Goal: Task Accomplishment & Management: Complete application form

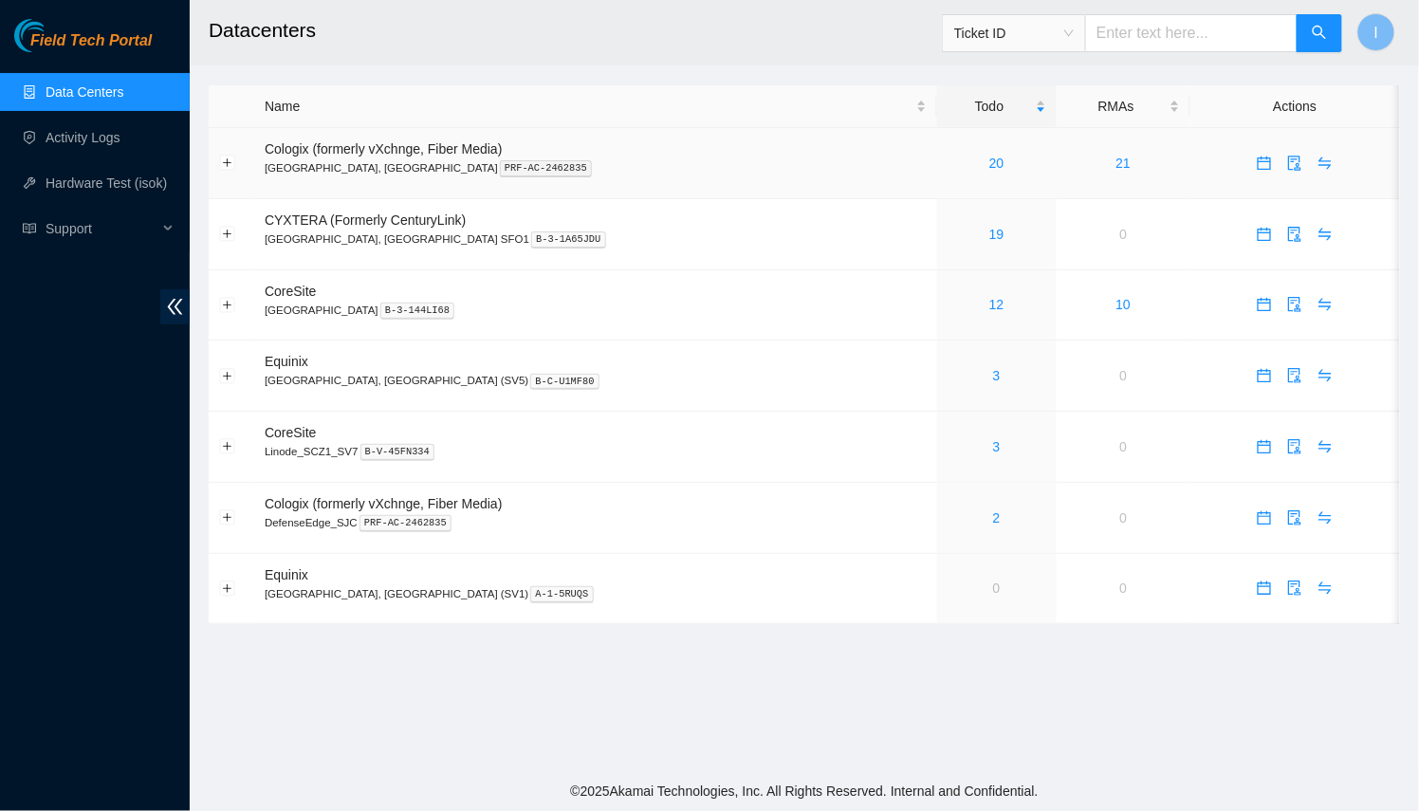
drag, startPoint x: 916, startPoint y: 5, endPoint x: 604, endPoint y: 165, distance: 350.7
click at [604, 165] on p "[GEOGRAPHIC_DATA], [GEOGRAPHIC_DATA] PRF-AC-2462835" at bounding box center [596, 167] width 662 height 17
click at [989, 304] on link "12" at bounding box center [996, 304] width 15 height 15
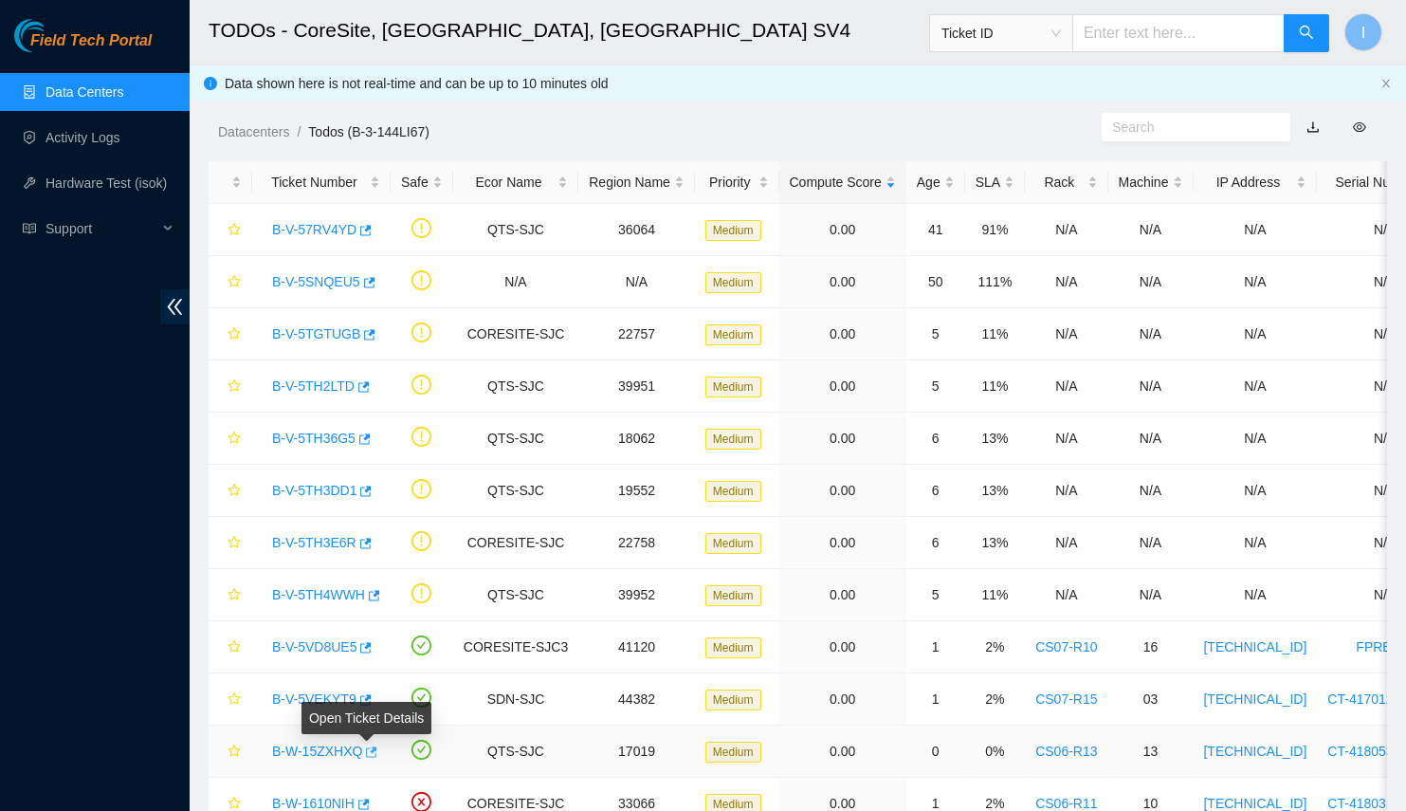
click at [372, 745] on body "Field Tech Portal Data Centers Activity Logs Hardware Test (isok) Support TODOs…" at bounding box center [703, 405] width 1406 height 811
click at [367, 746] on icon "button" at bounding box center [372, 751] width 11 height 10
click at [361, 798] on icon "button" at bounding box center [362, 804] width 13 height 13
click at [115, 181] on link "Hardware Test (isok)" at bounding box center [106, 182] width 121 height 15
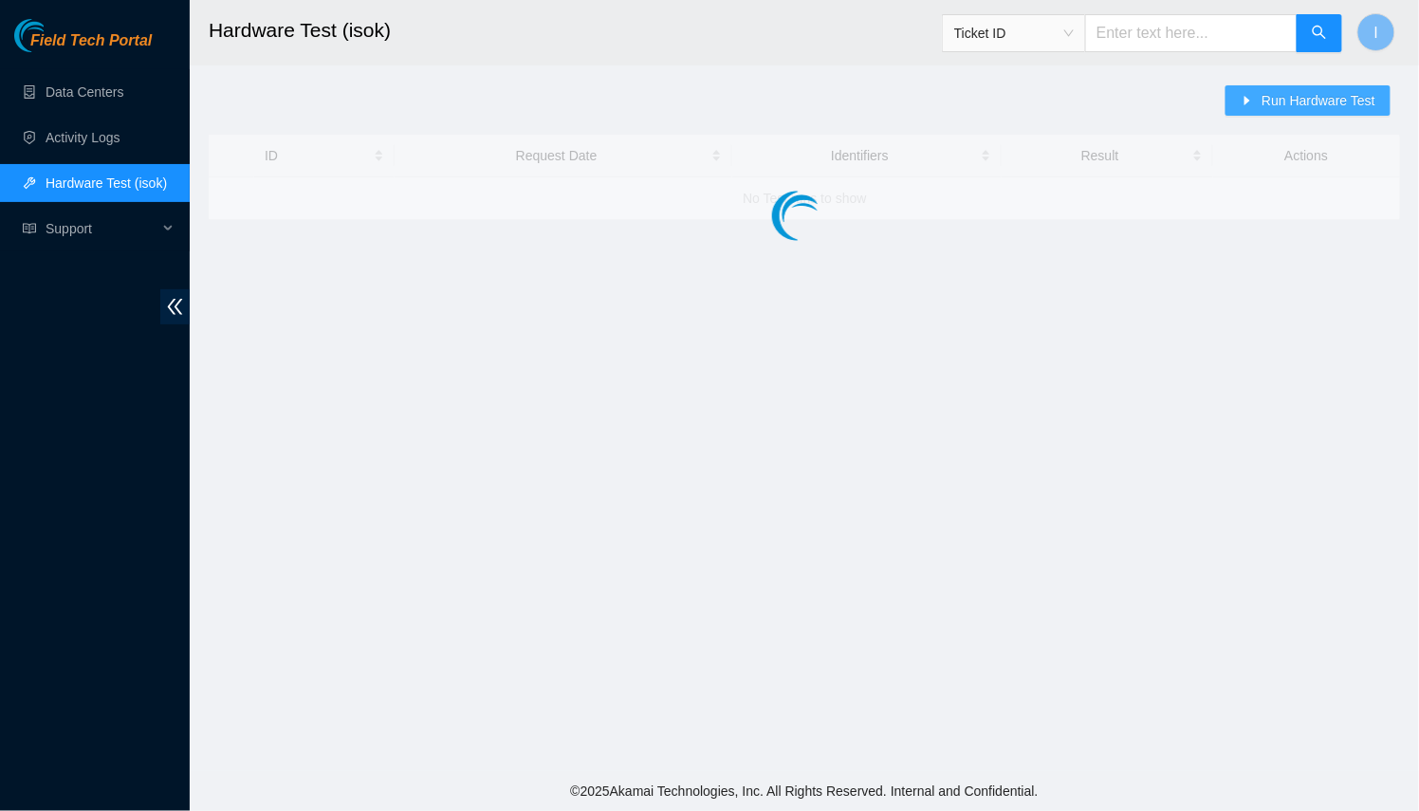
click at [1257, 111] on button "Run Hardware Test" at bounding box center [1307, 100] width 165 height 30
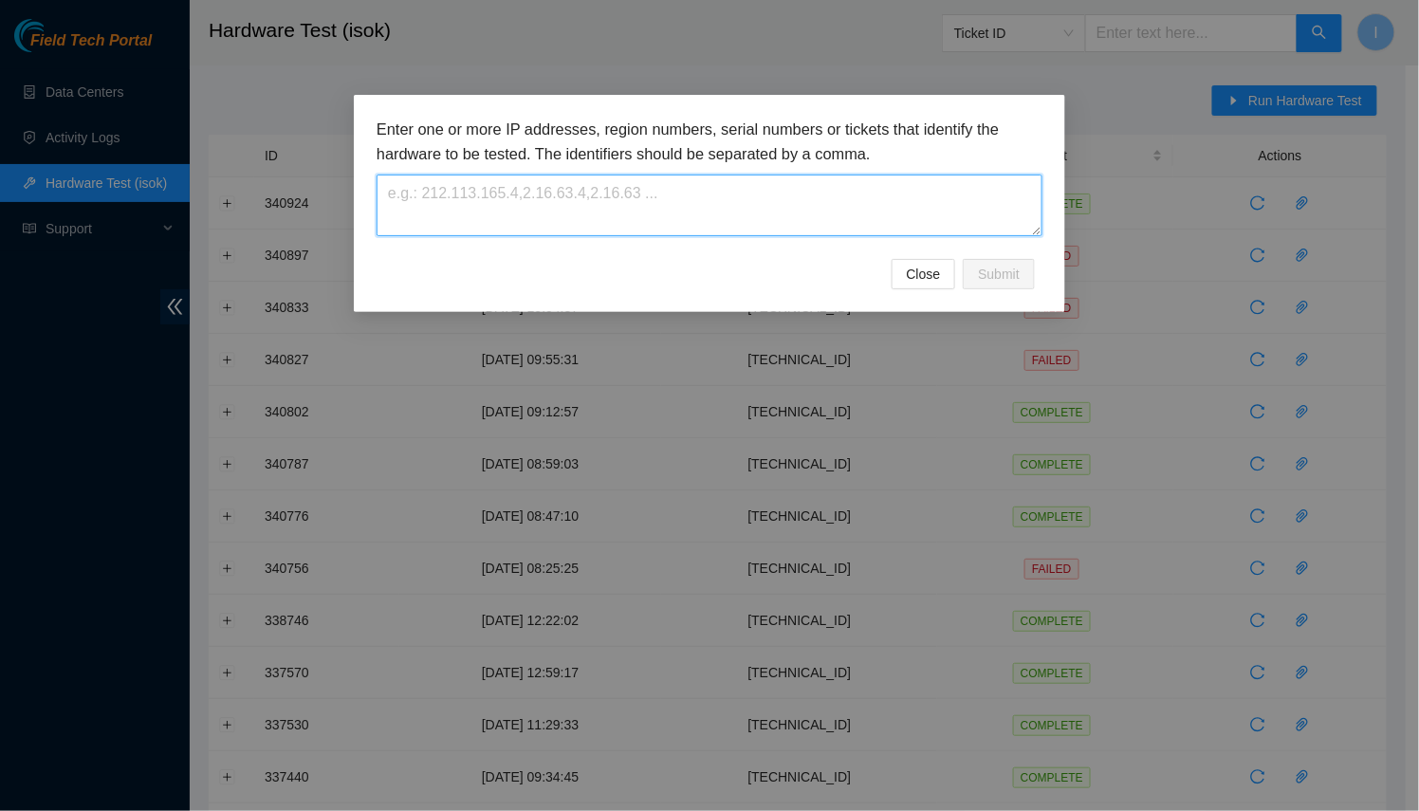
click at [853, 178] on textarea at bounding box center [709, 205] width 666 height 62
paste textarea "[TECHNICAL_ID]"
type textarea "[TECHNICAL_ID]"
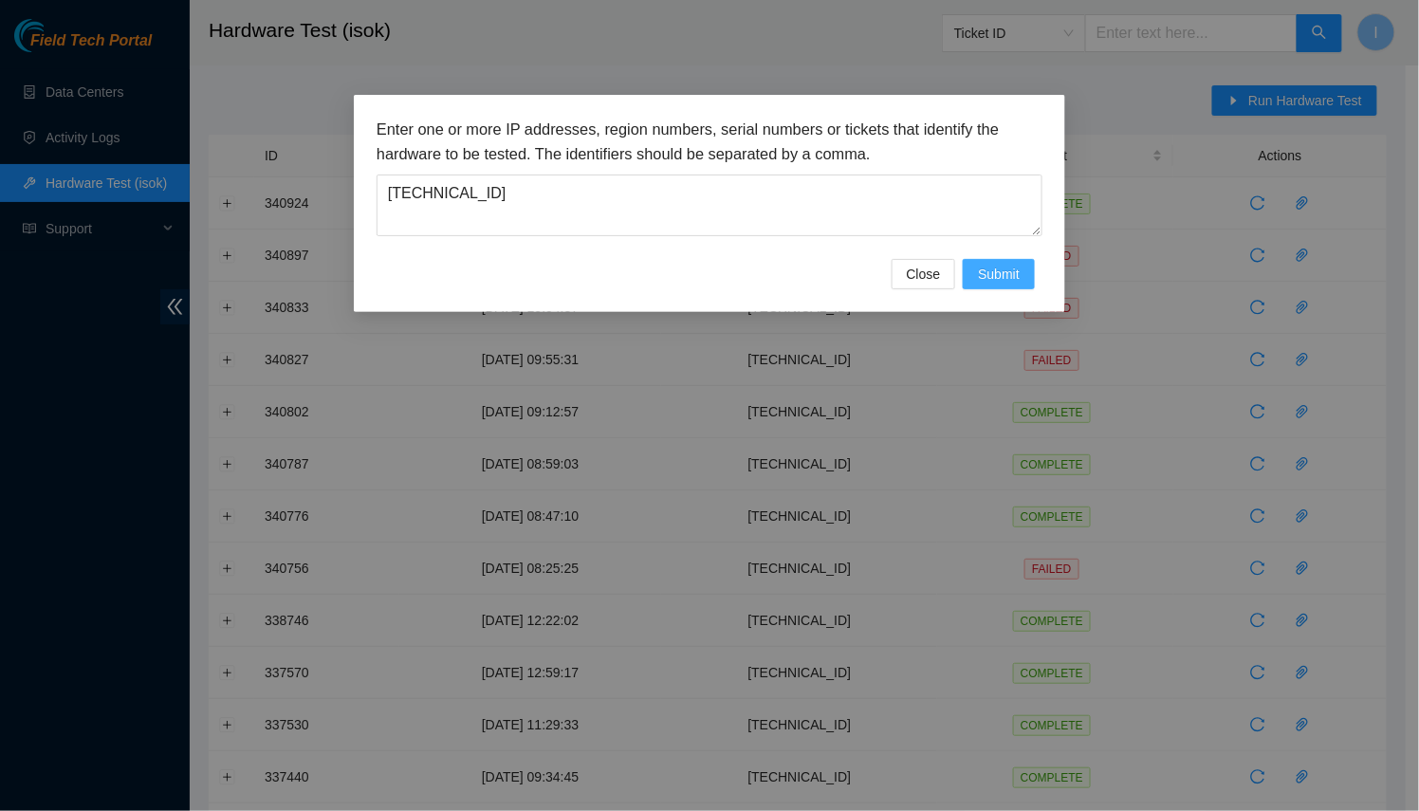
click at [1016, 264] on span "Submit" at bounding box center [999, 274] width 42 height 21
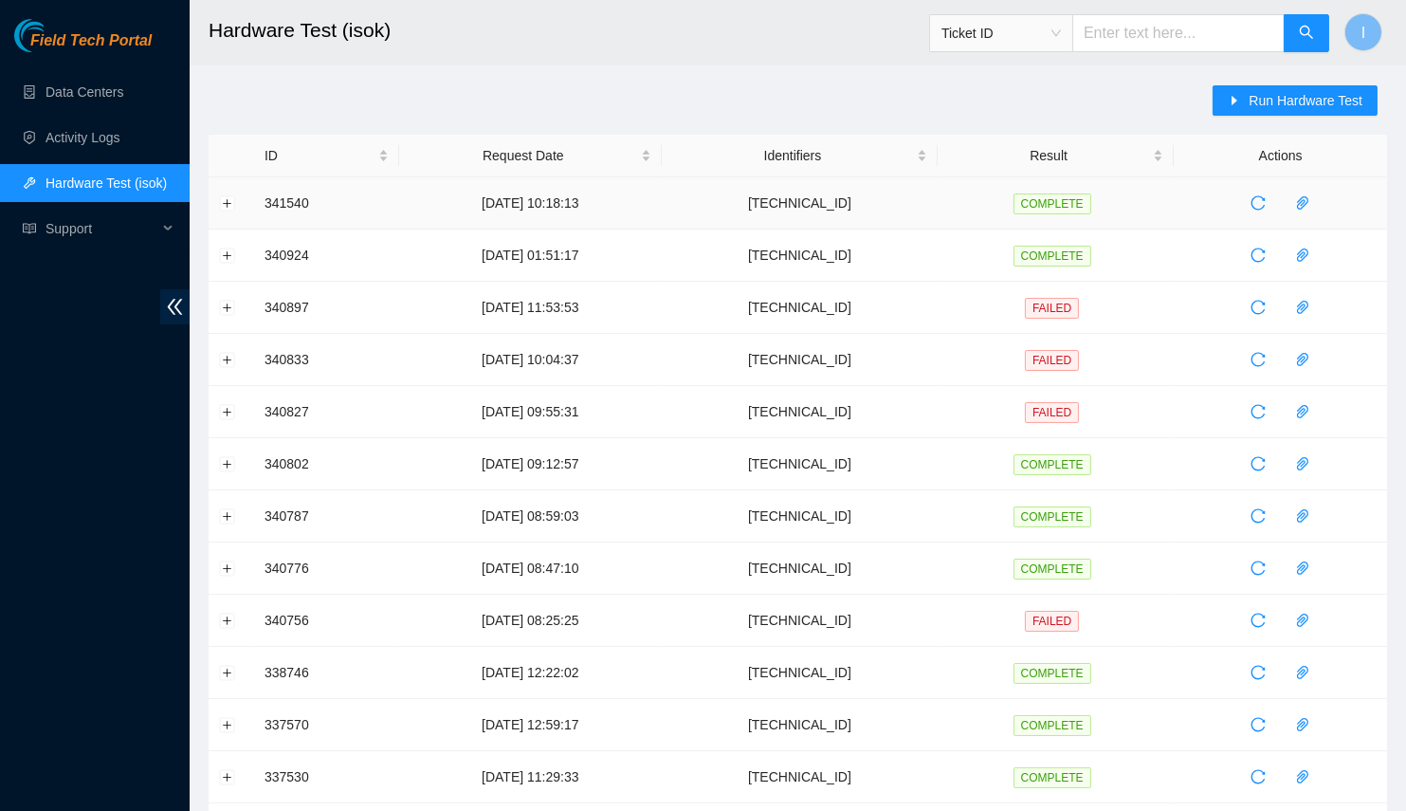
click at [238, 196] on td at bounding box center [232, 203] width 46 height 52
click at [237, 198] on td at bounding box center [232, 203] width 46 height 52
click at [232, 201] on button "Expand row" at bounding box center [227, 202] width 15 height 15
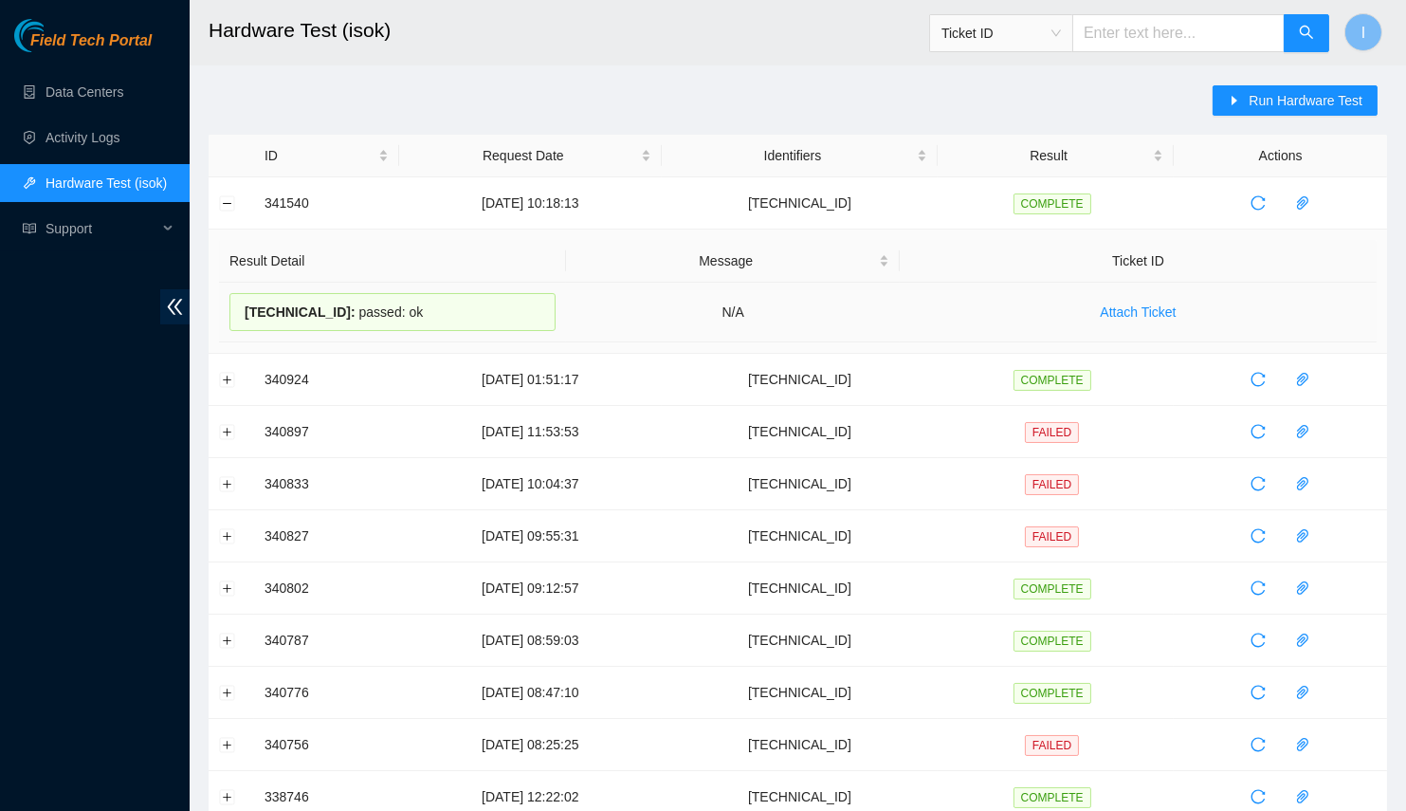
drag, startPoint x: 420, startPoint y: 307, endPoint x: 229, endPoint y: 307, distance: 190.6
click at [229, 307] on div "[TECHNICAL_ID] : passed: ok" at bounding box center [392, 312] width 326 height 38
copy div "[TECHNICAL_ID] : passed: ok"
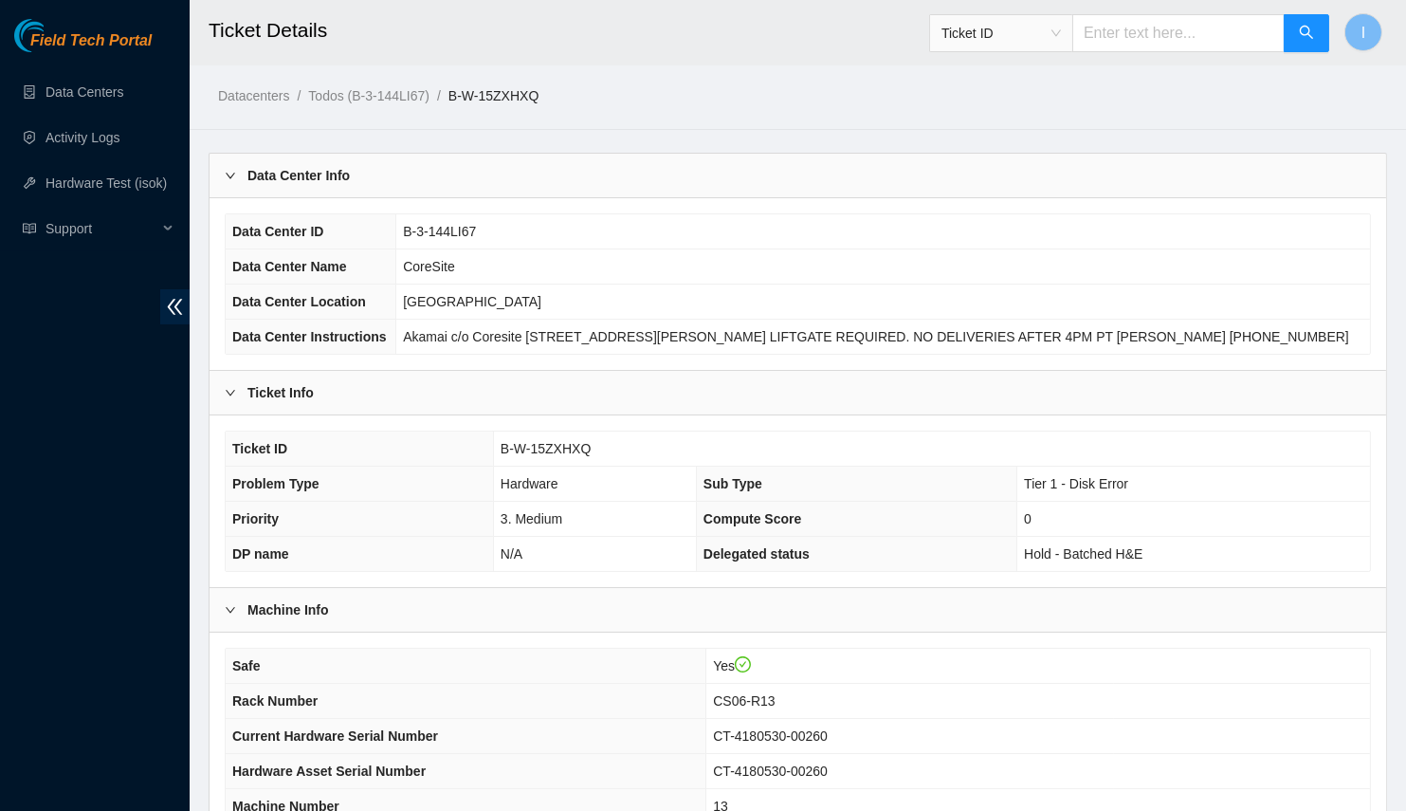
click at [497, 182] on div "Data Center Info" at bounding box center [798, 176] width 1177 height 44
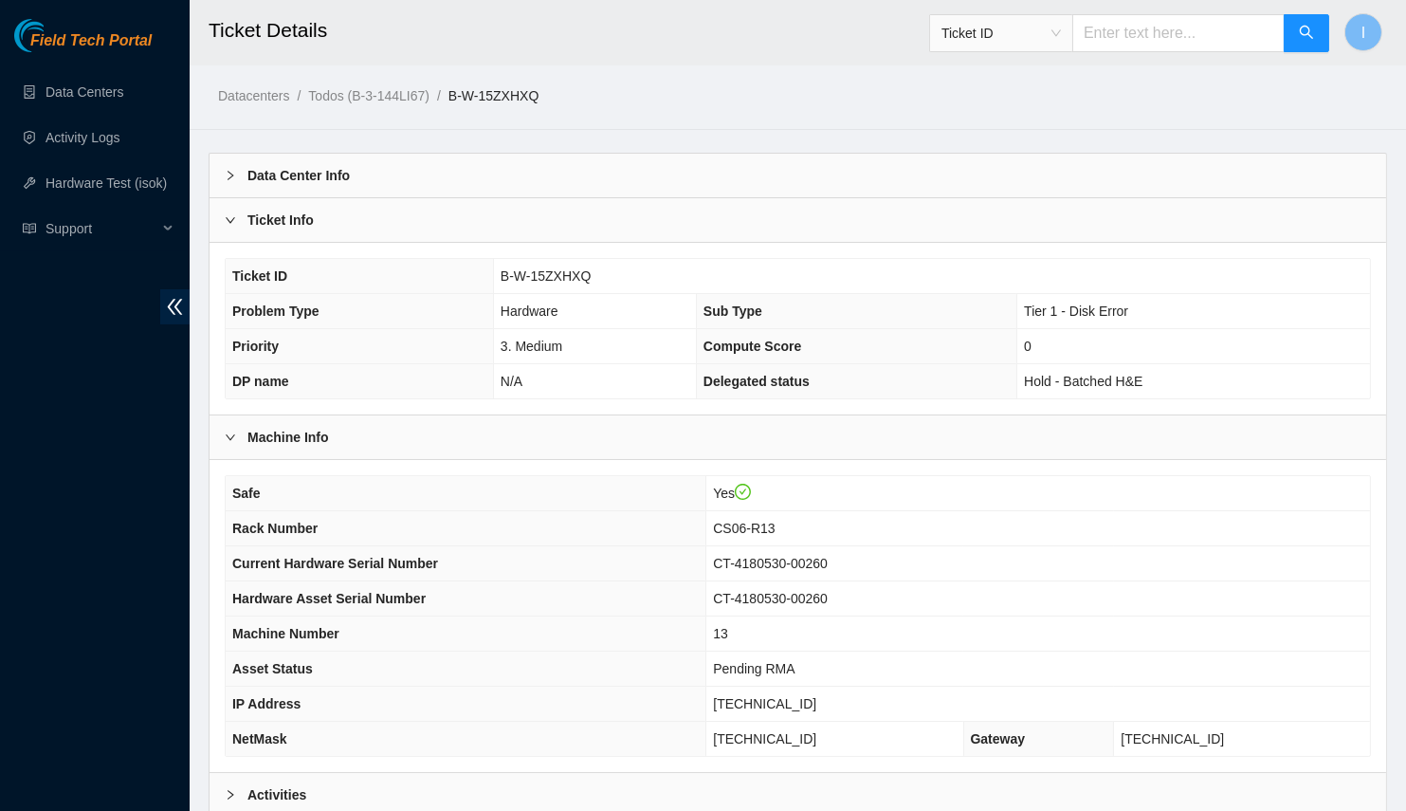
click at [424, 778] on div "Activities" at bounding box center [798, 795] width 1177 height 44
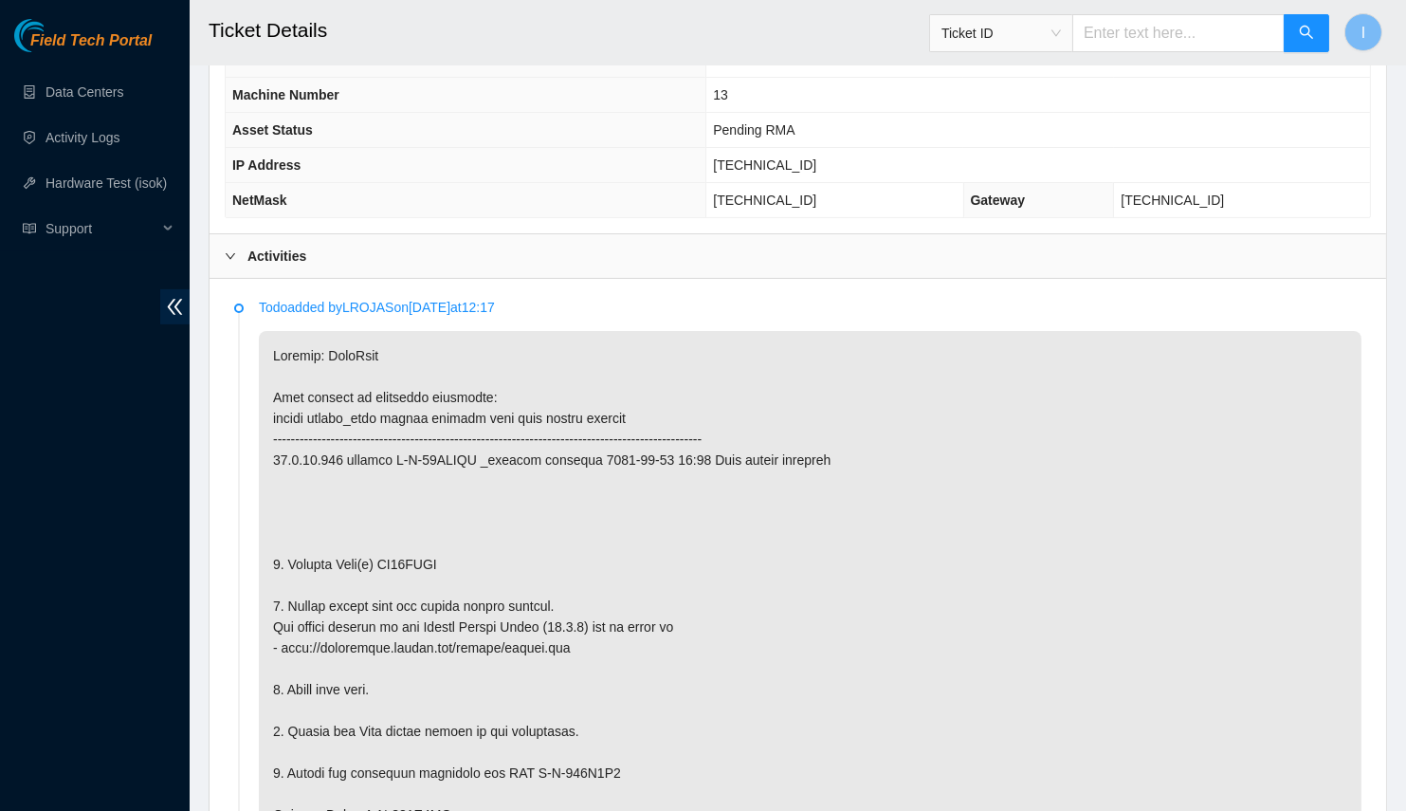
scroll to position [279, 0]
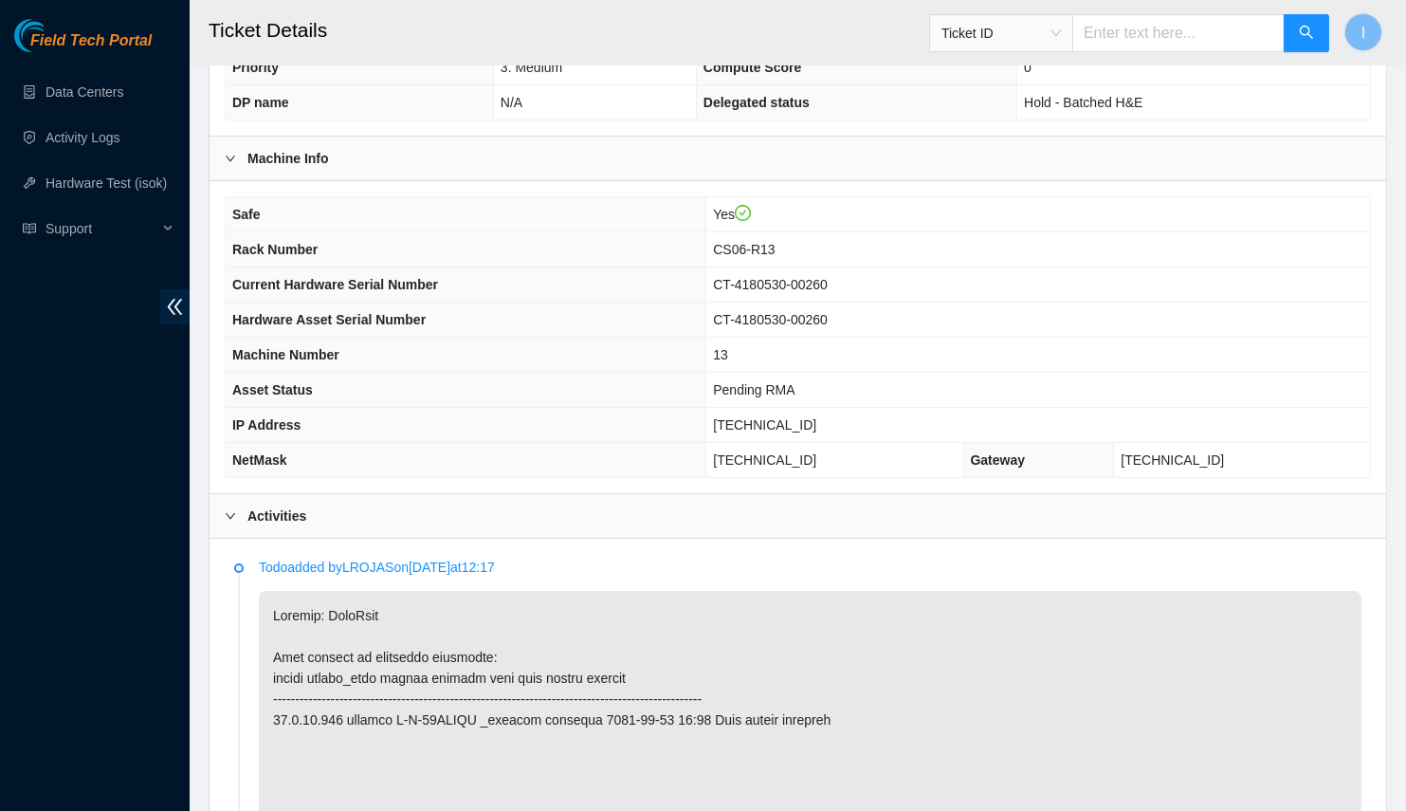
click at [828, 279] on span "CT-4180530-00260" at bounding box center [770, 284] width 115 height 15
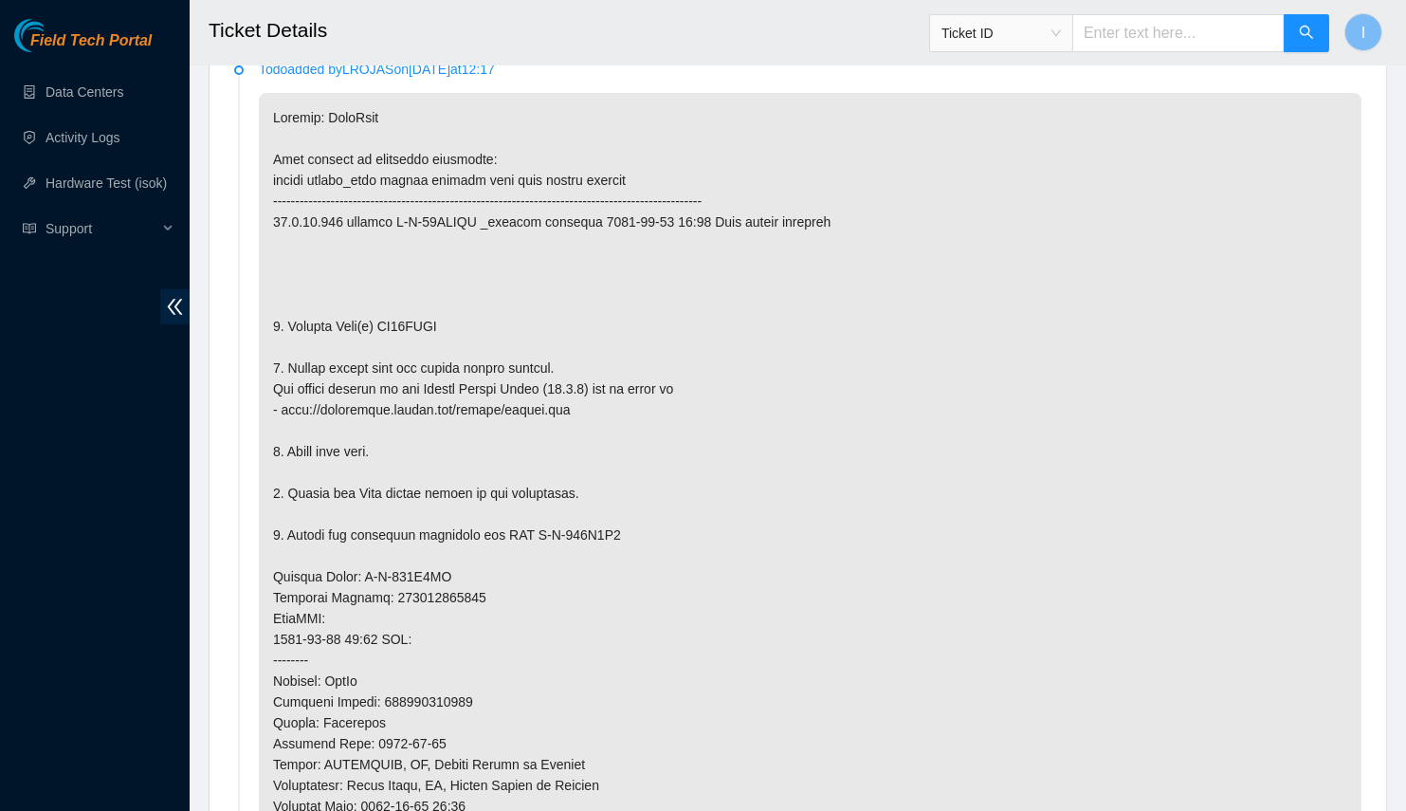
scroll to position [776, 0]
click at [432, 315] on p at bounding box center [810, 598] width 1103 height 1009
copy p "ZC15QHJN"
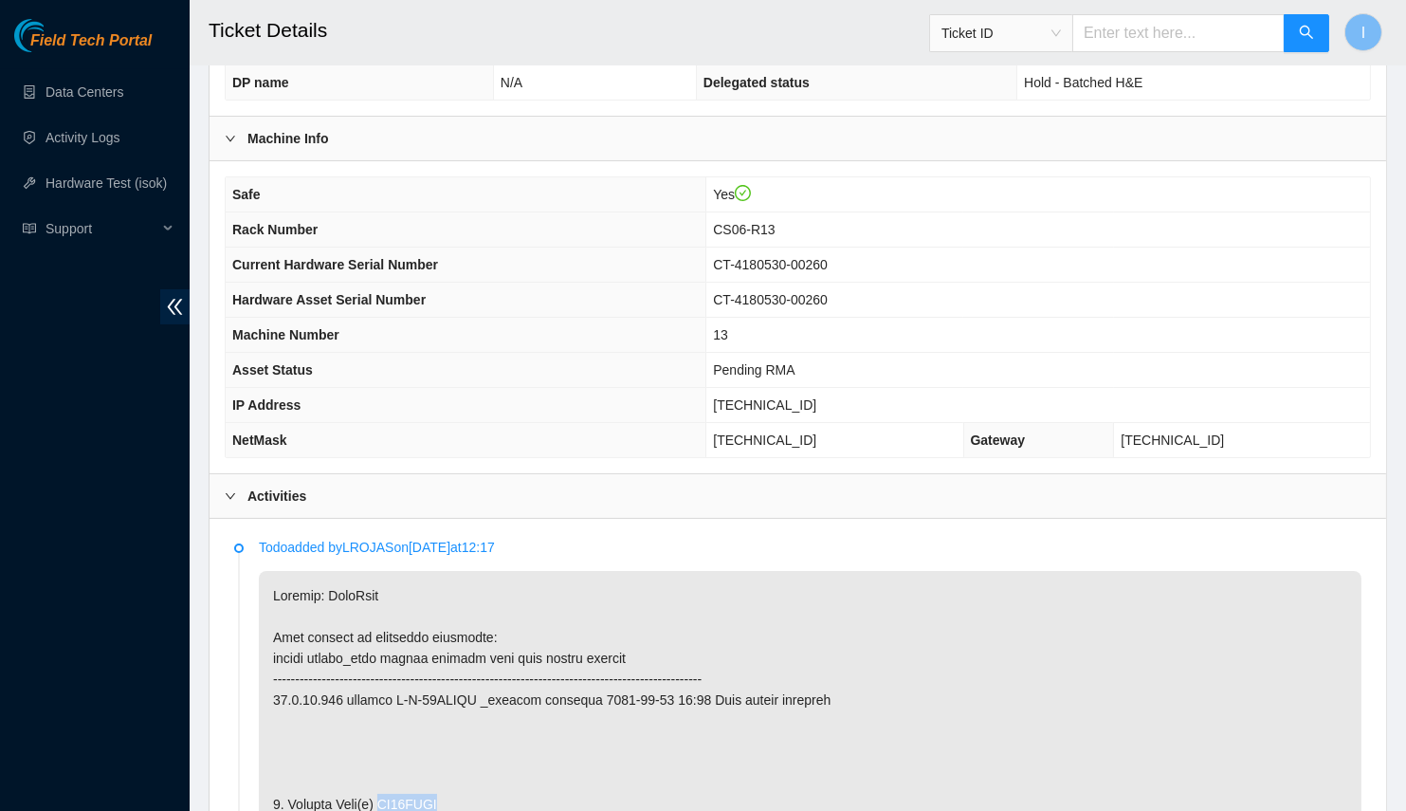
scroll to position [274, 0]
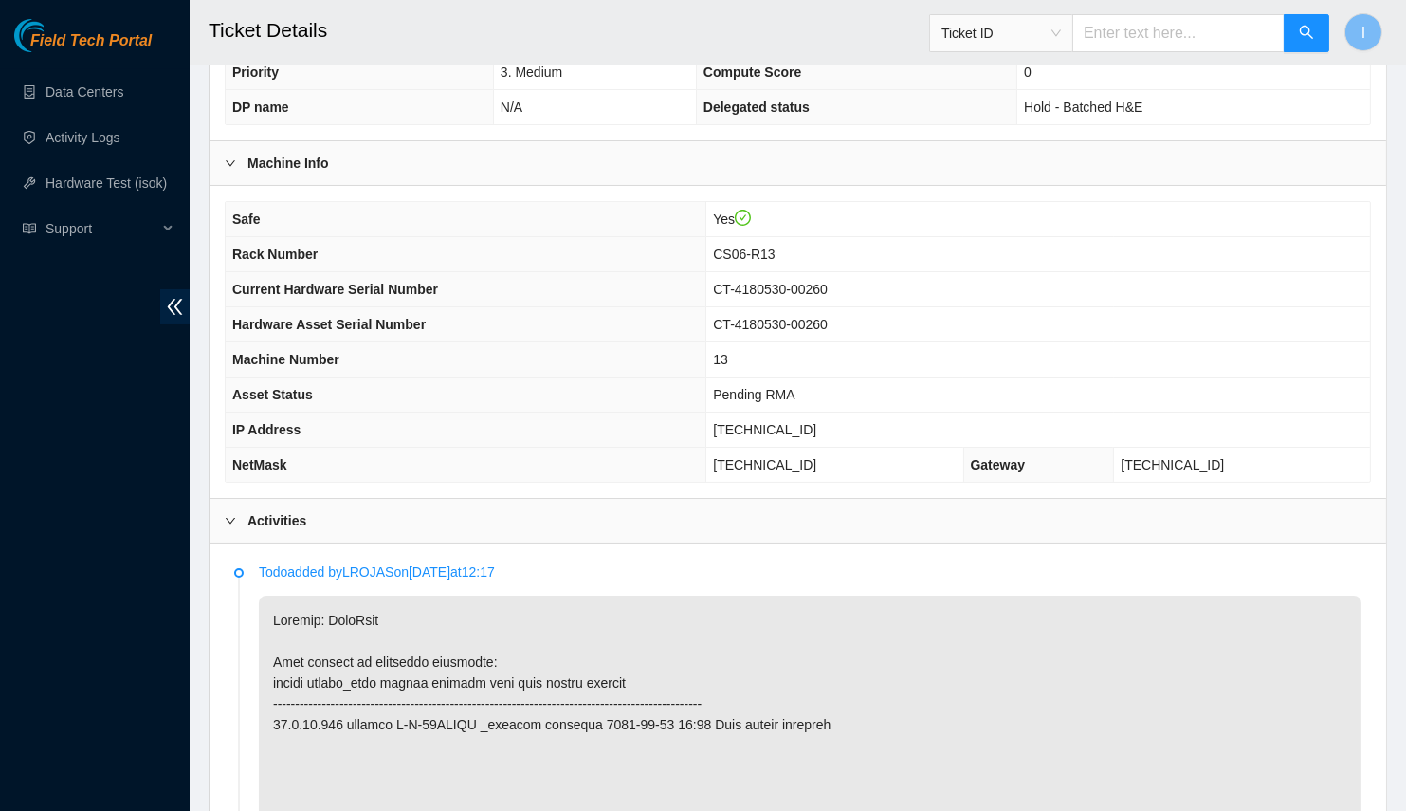
click at [244, 247] on span "Rack Number" at bounding box center [274, 254] width 85 height 15
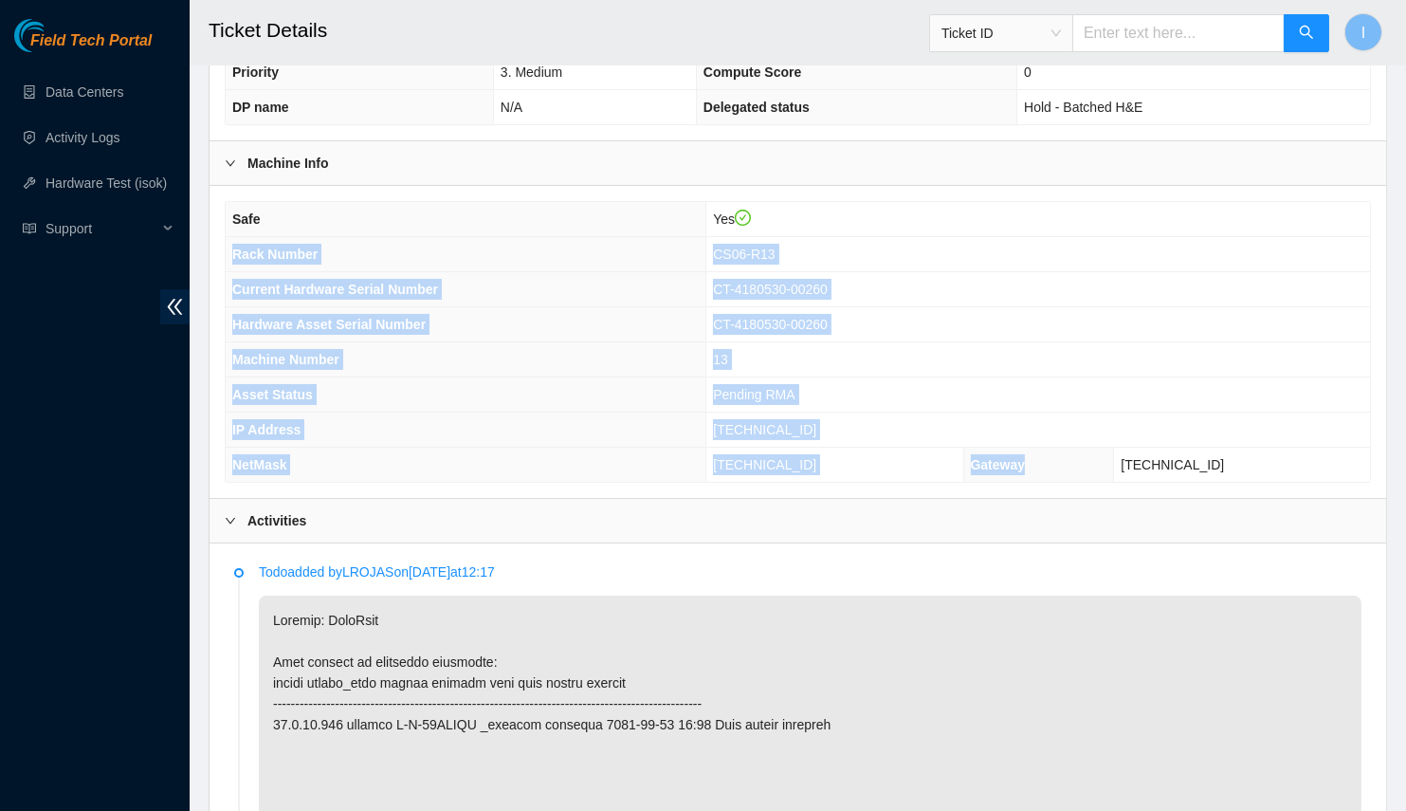
drag, startPoint x: 244, startPoint y: 244, endPoint x: 1170, endPoint y: 453, distance: 949.9
click at [1170, 453] on tbody "Safe Yes Rack Number CS06-R13 Current Hardware Serial Number CT-4180530-00260 H…" at bounding box center [798, 342] width 1145 height 280
copy tbody "Rack Number CS06-R13 Current Hardware Serial Number CT-4180530-00260 Hardware A…"
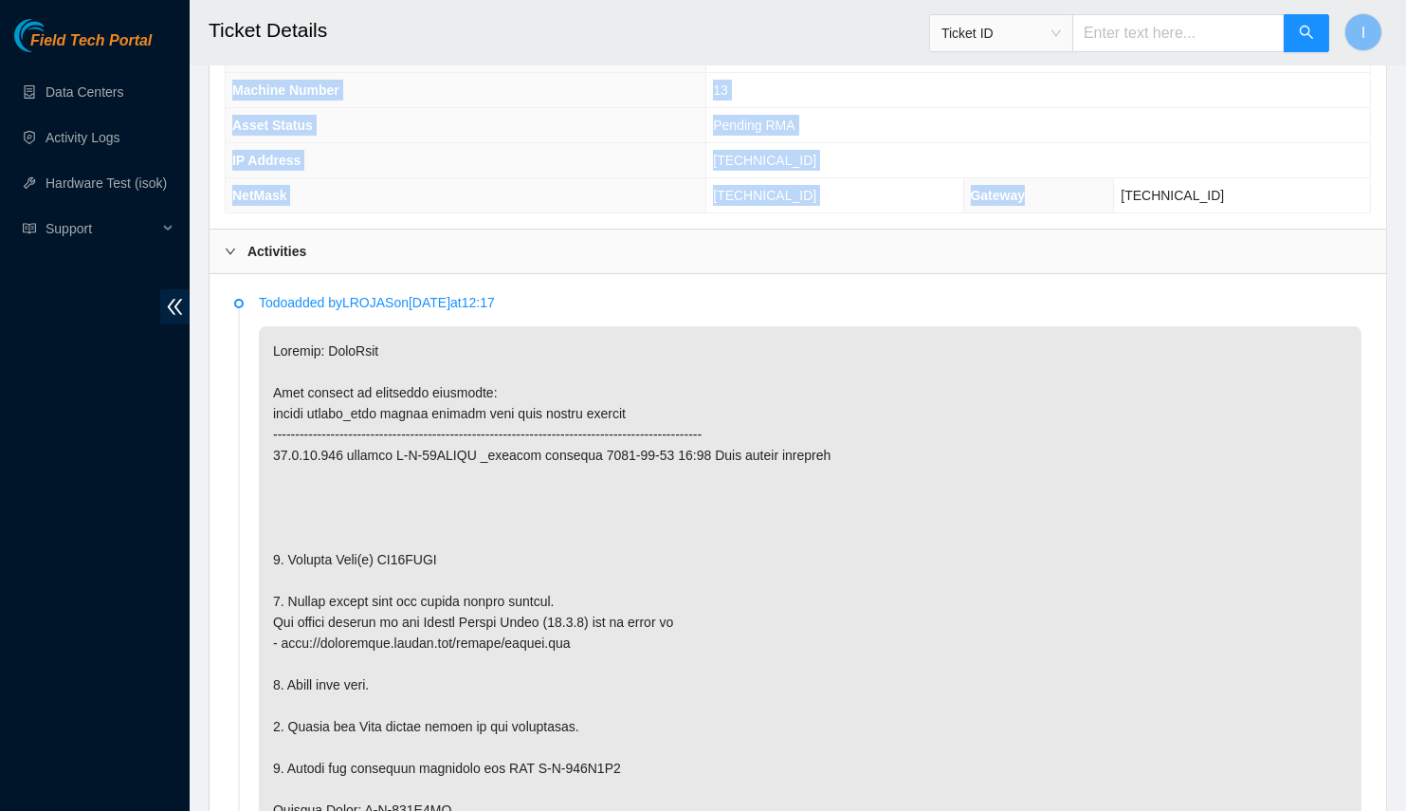
scroll to position [540, 0]
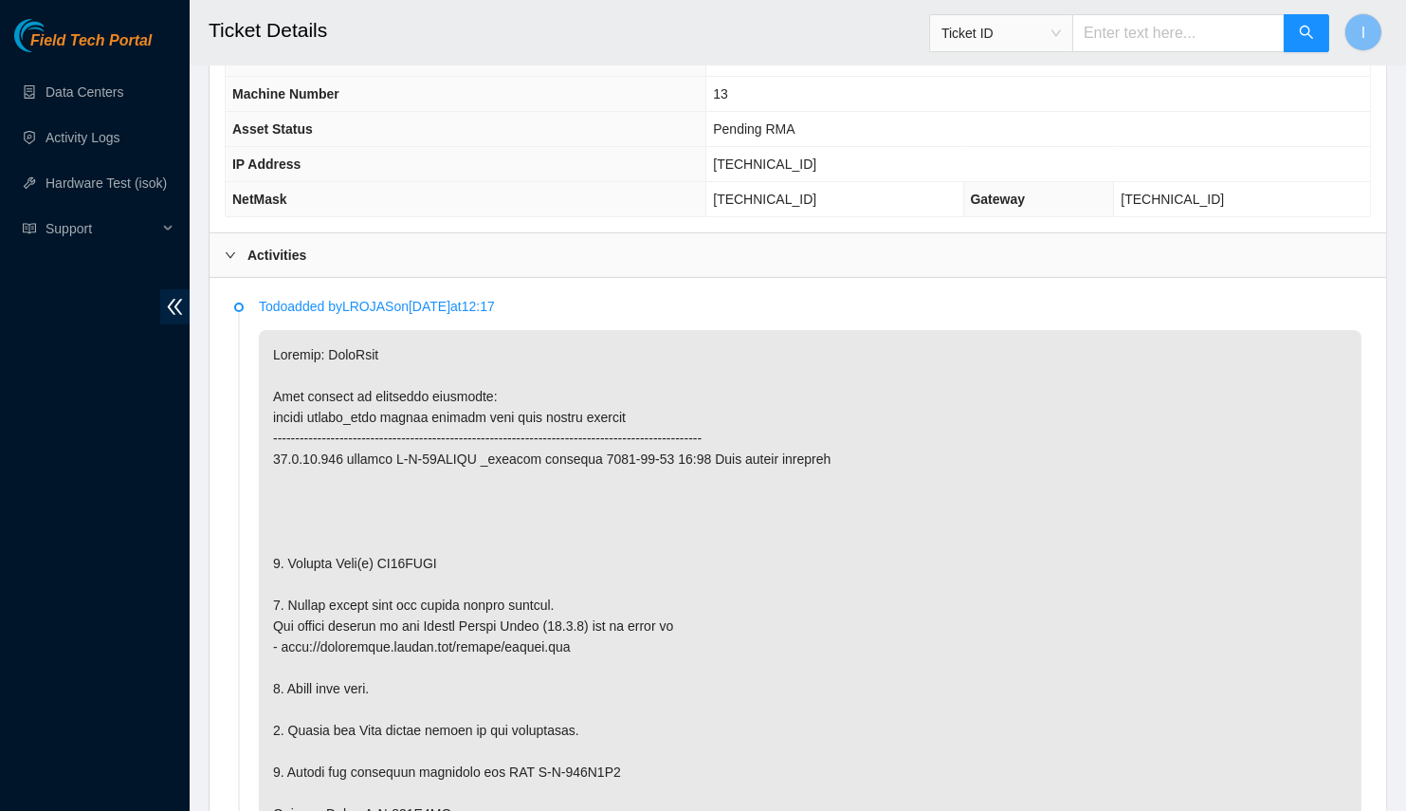
click at [1273, 182] on td "96.6.45.1" at bounding box center [1242, 199] width 256 height 35
drag, startPoint x: 1265, startPoint y: 188, endPoint x: 1206, endPoint y: 185, distance: 58.9
click at [1206, 185] on td "96.6.45.1" at bounding box center [1242, 199] width 256 height 35
copy span "96.6.45.1"
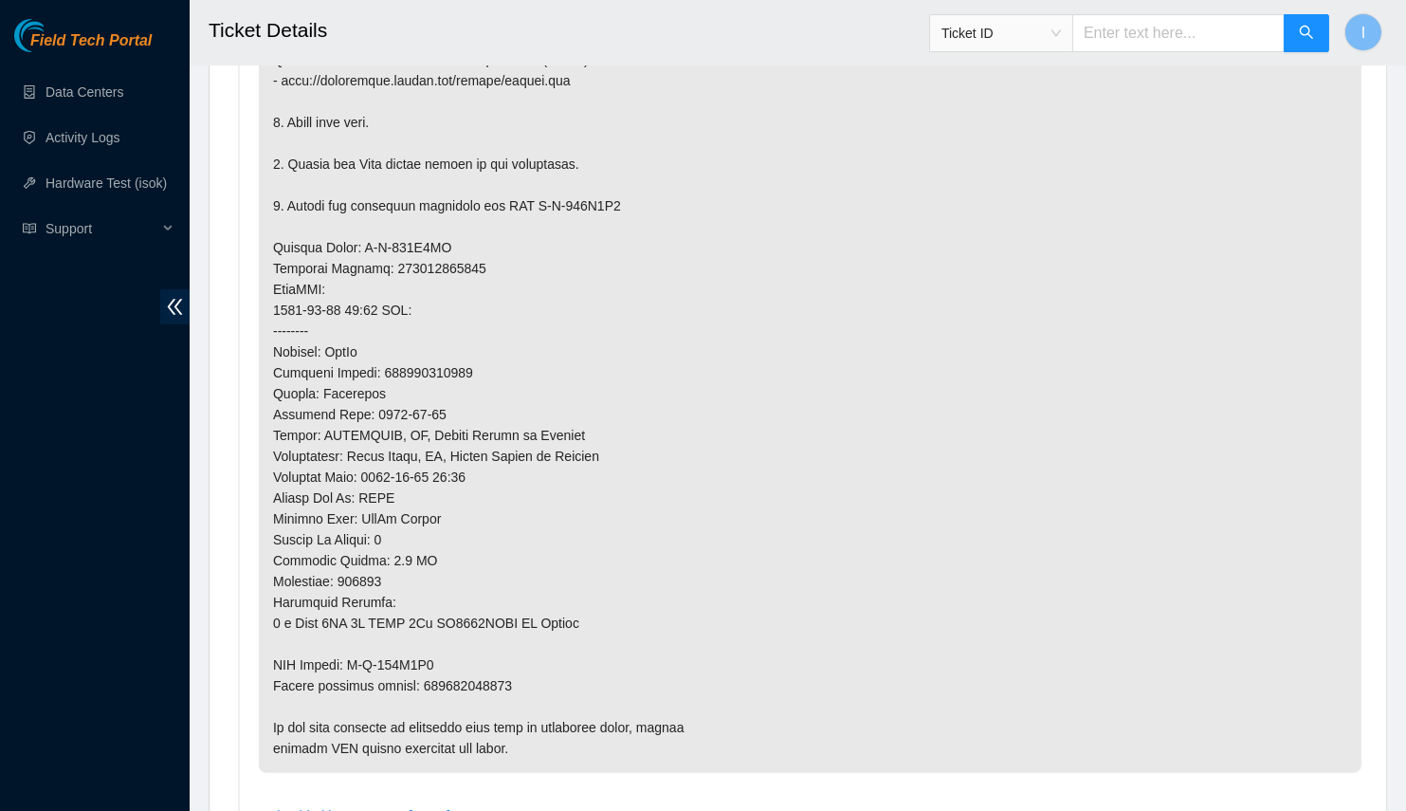
scroll to position [1107, 0]
click at [482, 669] on p at bounding box center [810, 267] width 1103 height 1009
copy p "463470056050"
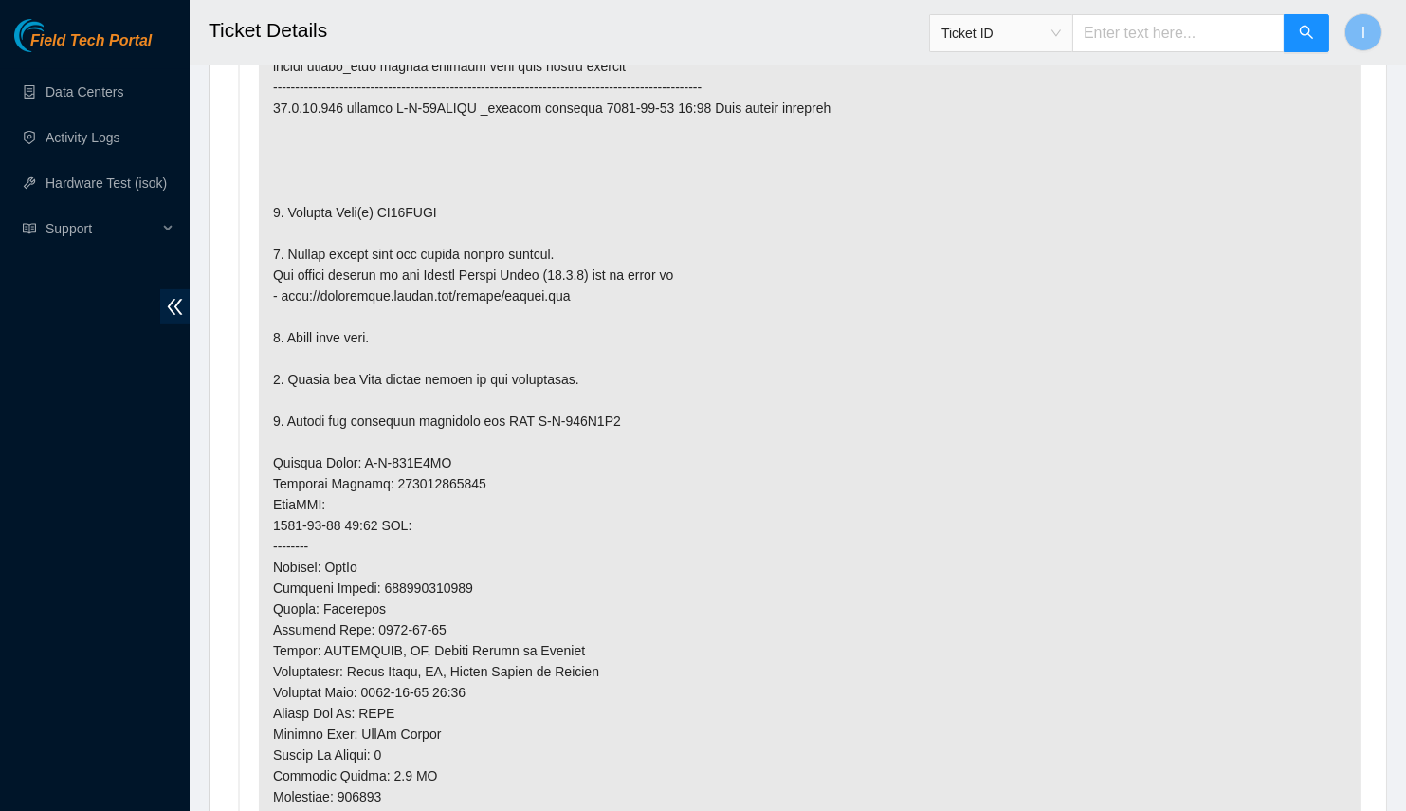
scroll to position [882, 0]
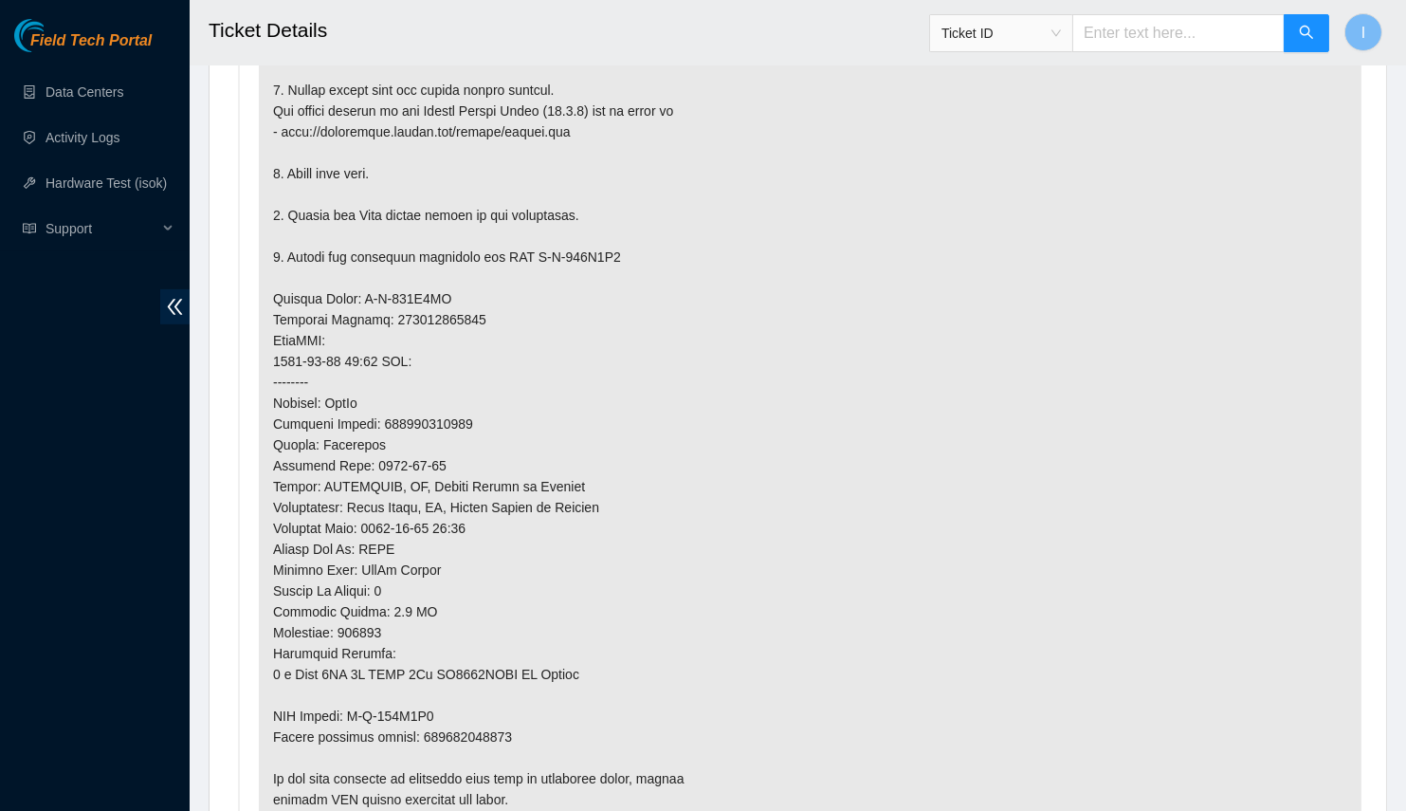
click at [288, 563] on p at bounding box center [810, 319] width 1103 height 1009
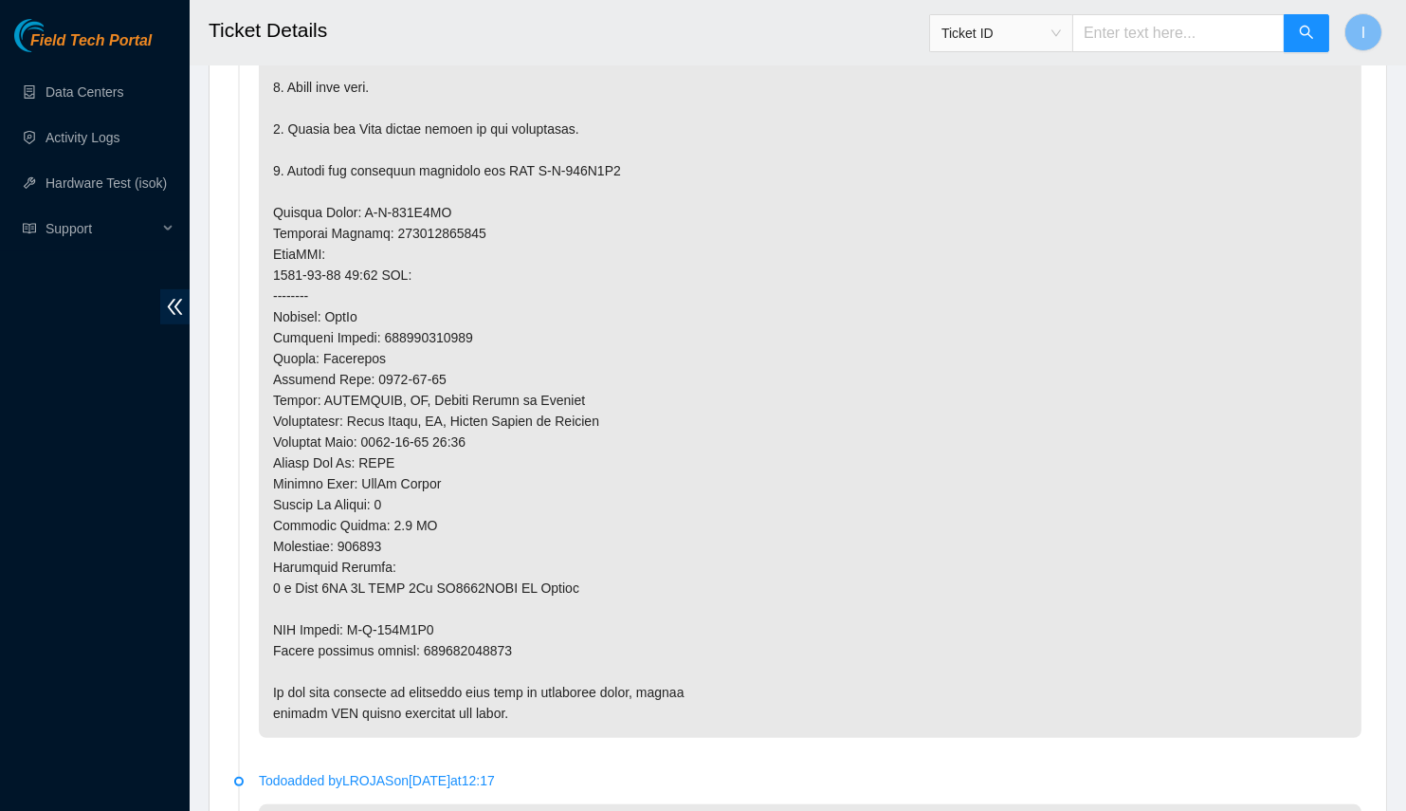
click at [293, 478] on p at bounding box center [810, 233] width 1103 height 1009
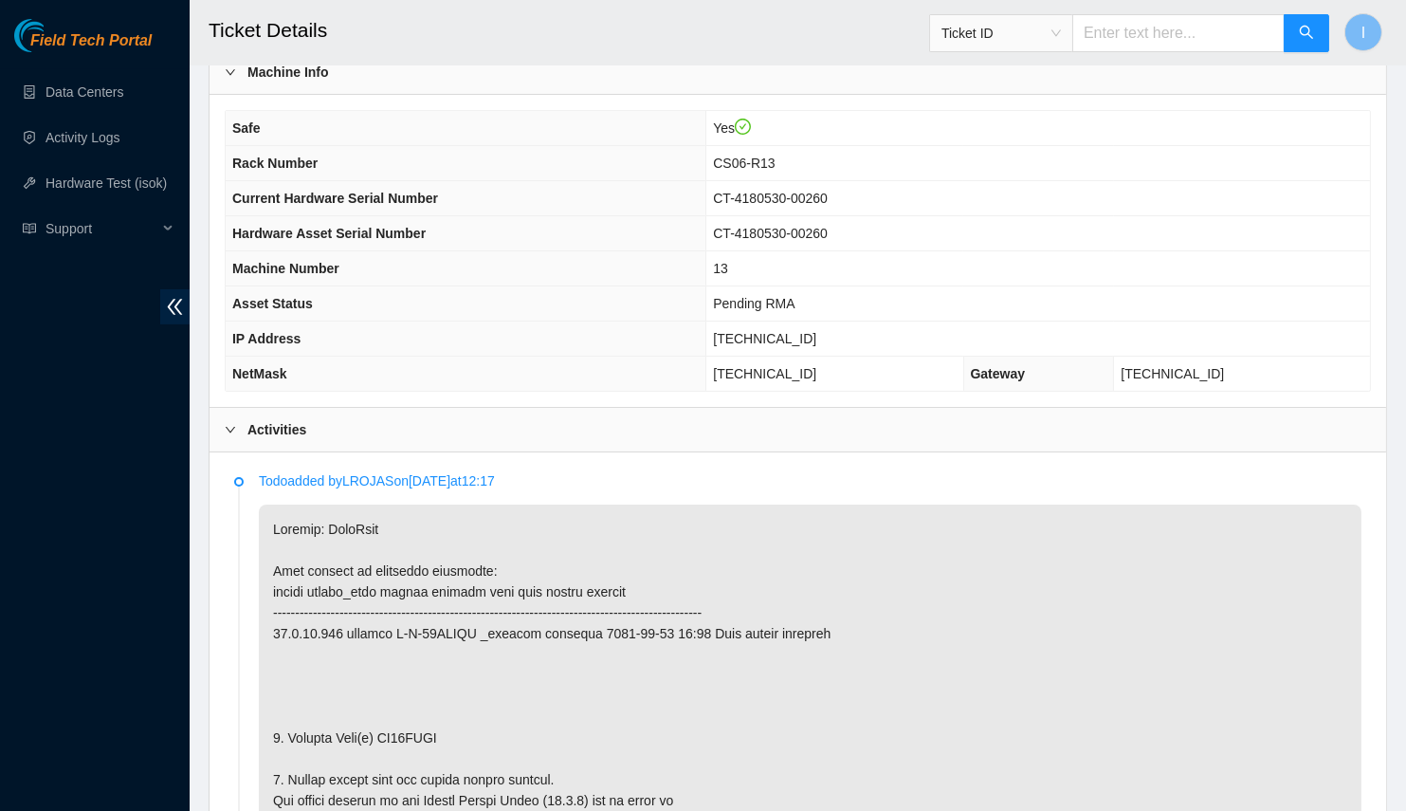
scroll to position [451, 0]
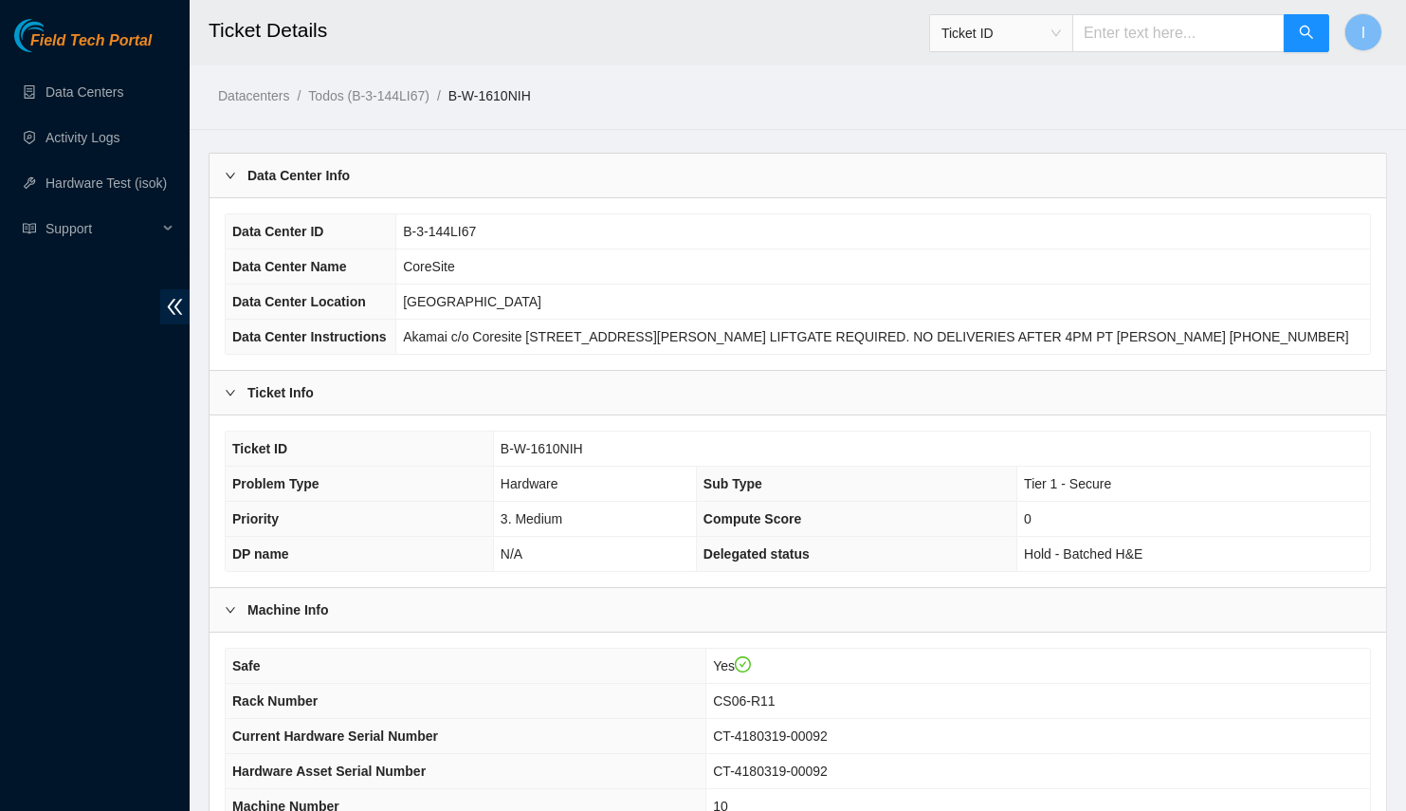
click at [497, 182] on div "Data Center Info" at bounding box center [798, 176] width 1177 height 44
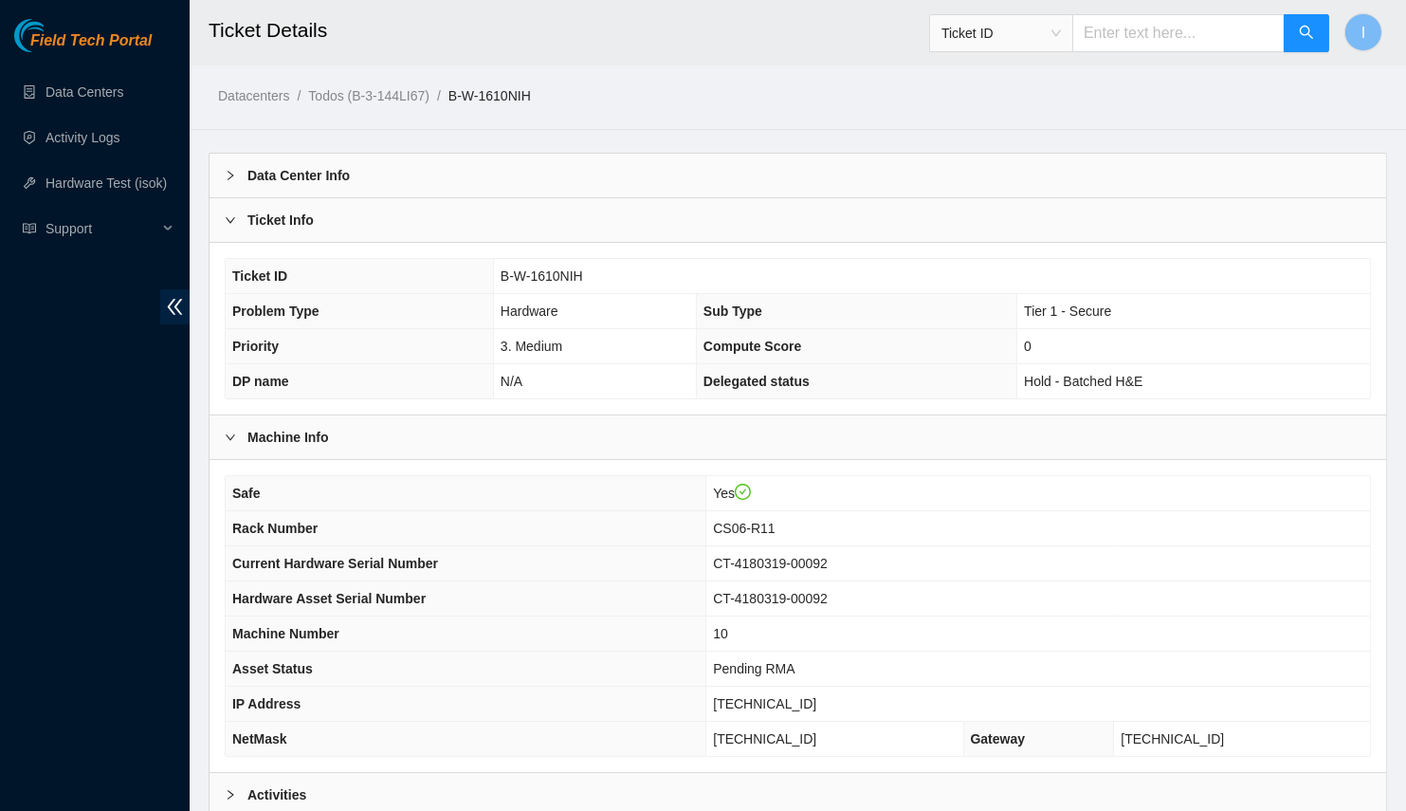
click at [424, 778] on div "Activities" at bounding box center [798, 795] width 1177 height 44
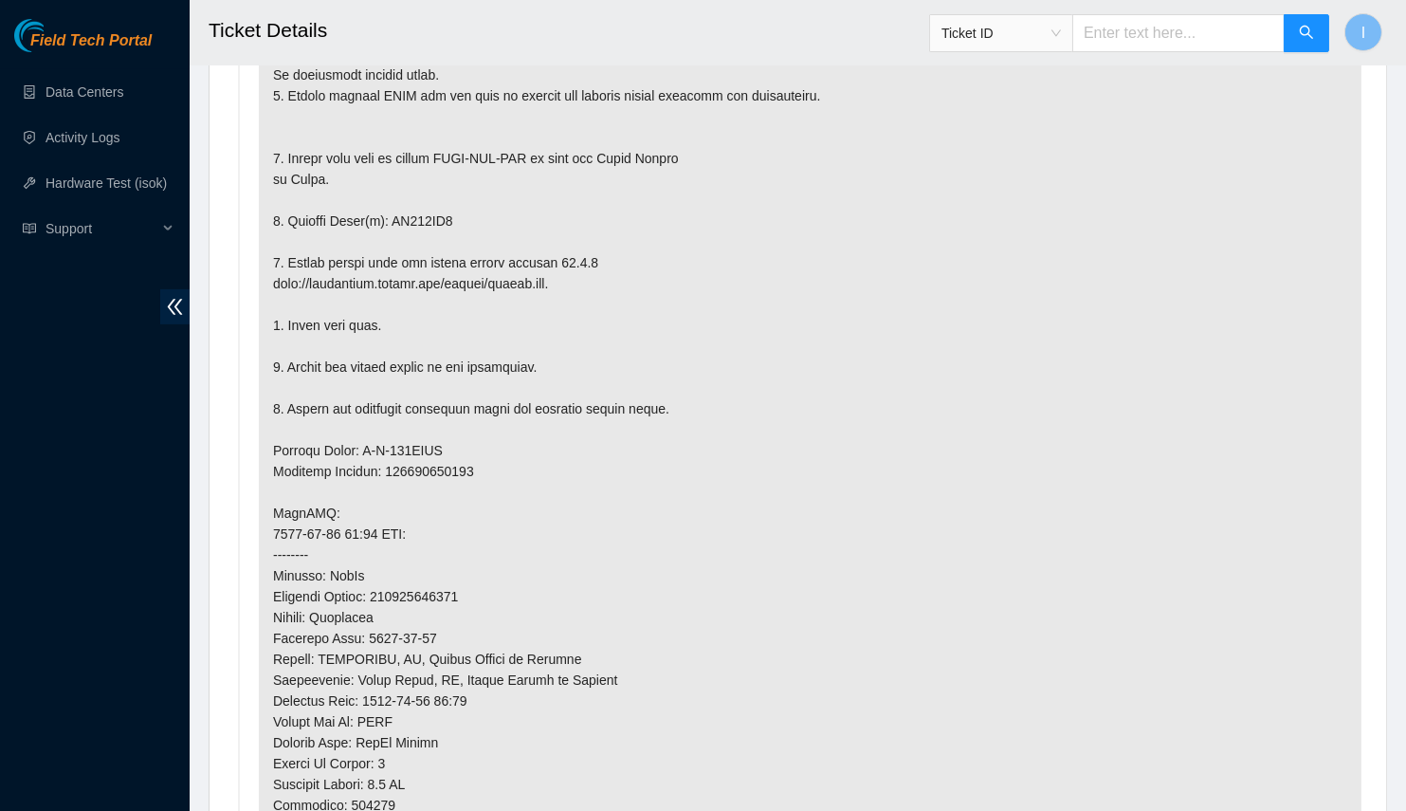
scroll to position [881, 0]
click at [409, 210] on p at bounding box center [810, 514] width 1103 height 1051
copy p "ZC112PF1"
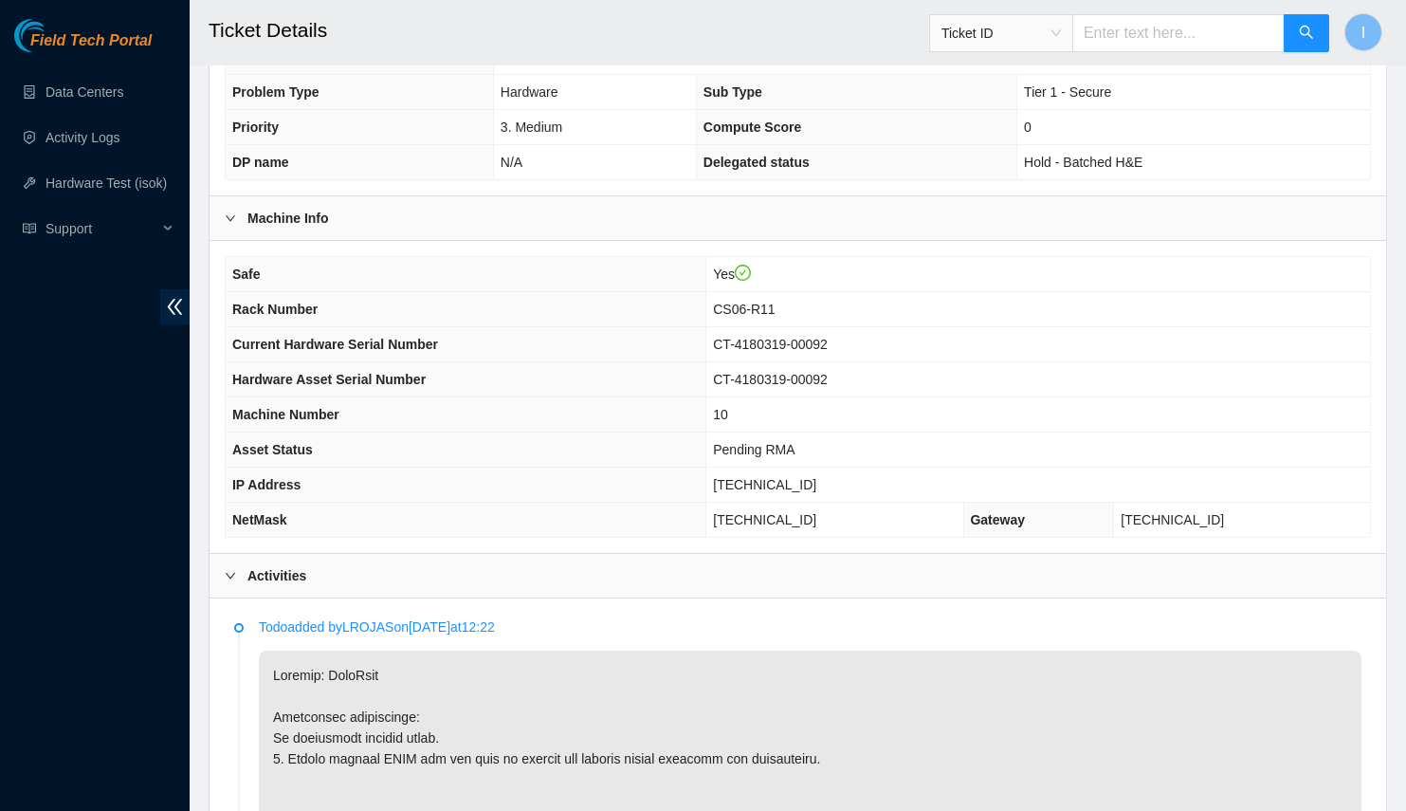
scroll to position [221, 0]
click at [672, 375] on th "Hardware Asset Serial Number" at bounding box center [466, 378] width 481 height 35
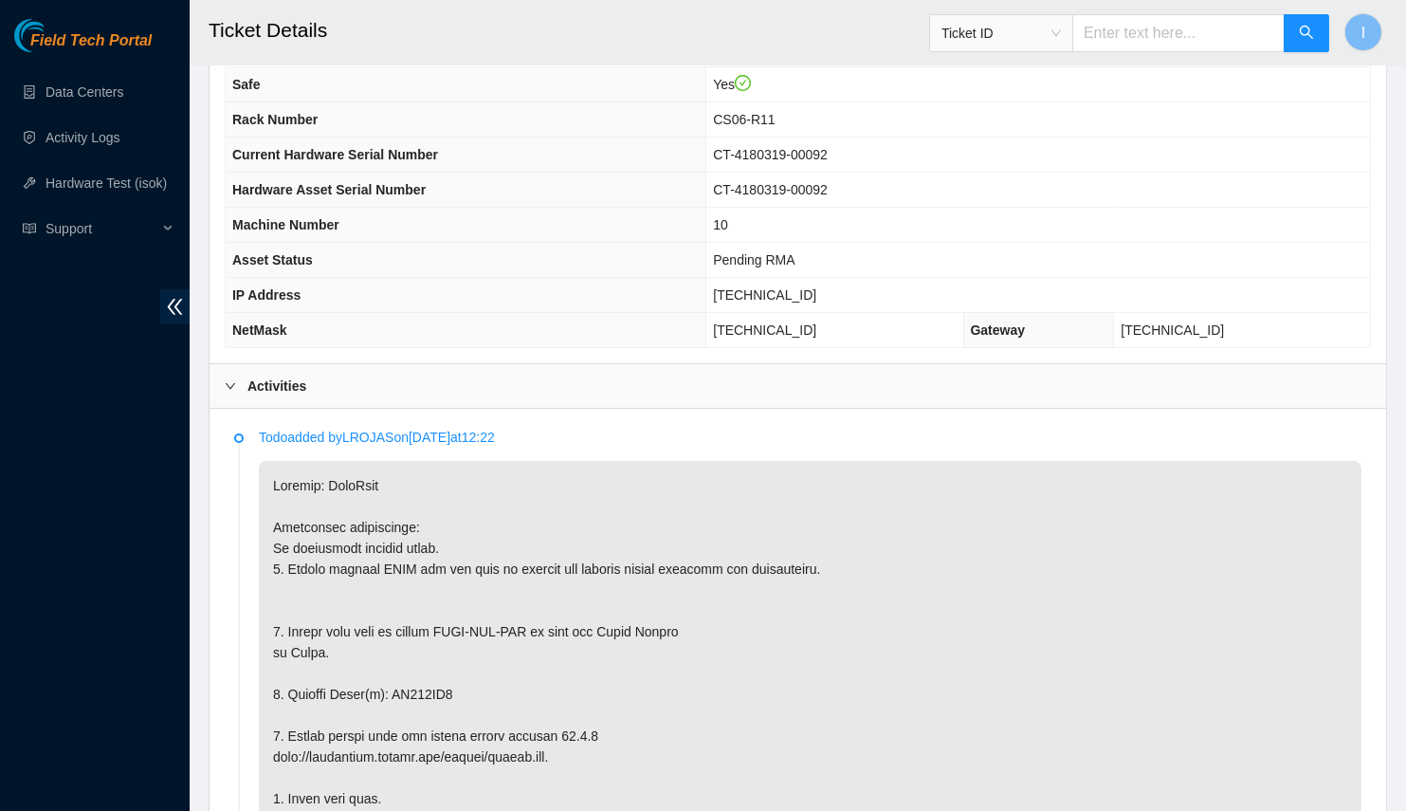
scroll to position [322, 0]
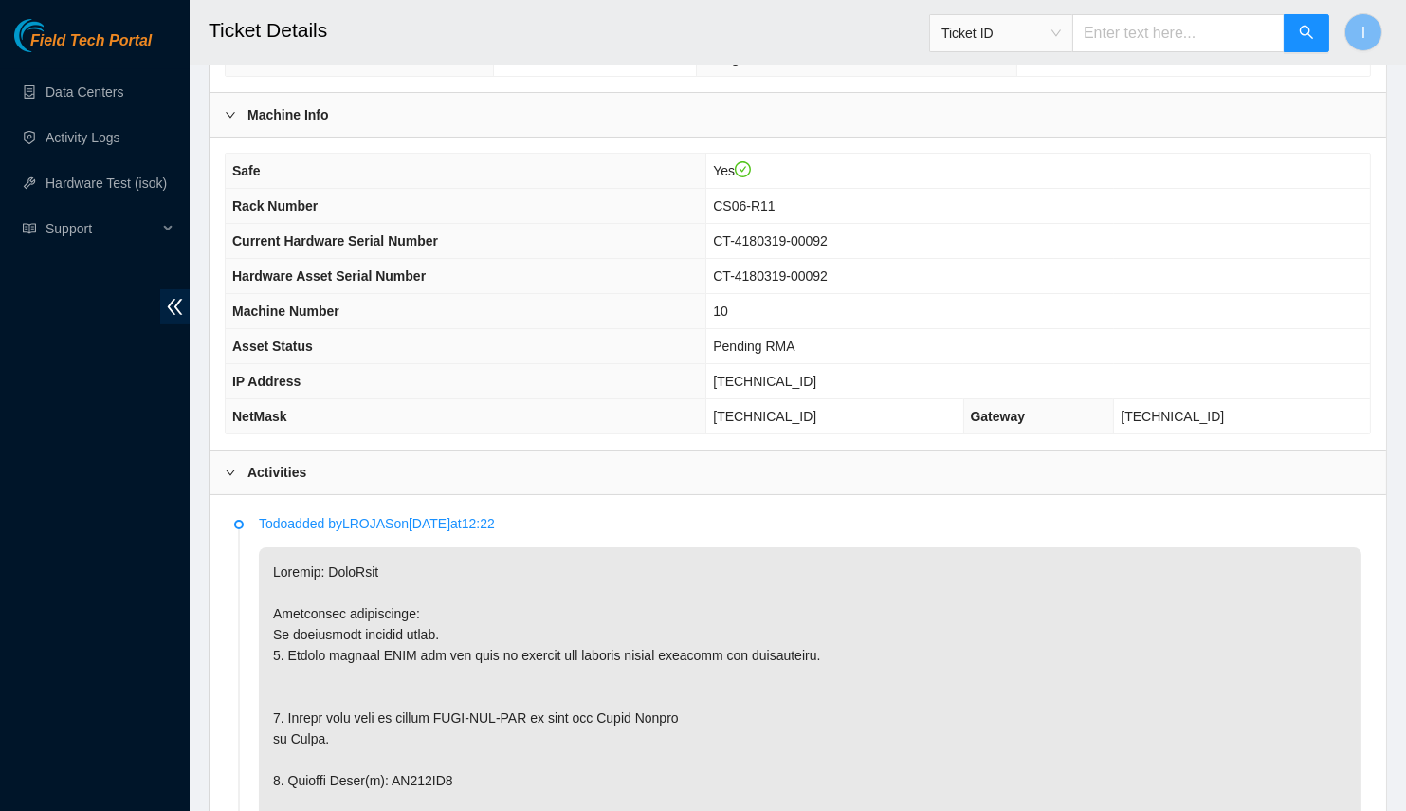
click at [249, 203] on span "Rack Number" at bounding box center [274, 205] width 85 height 15
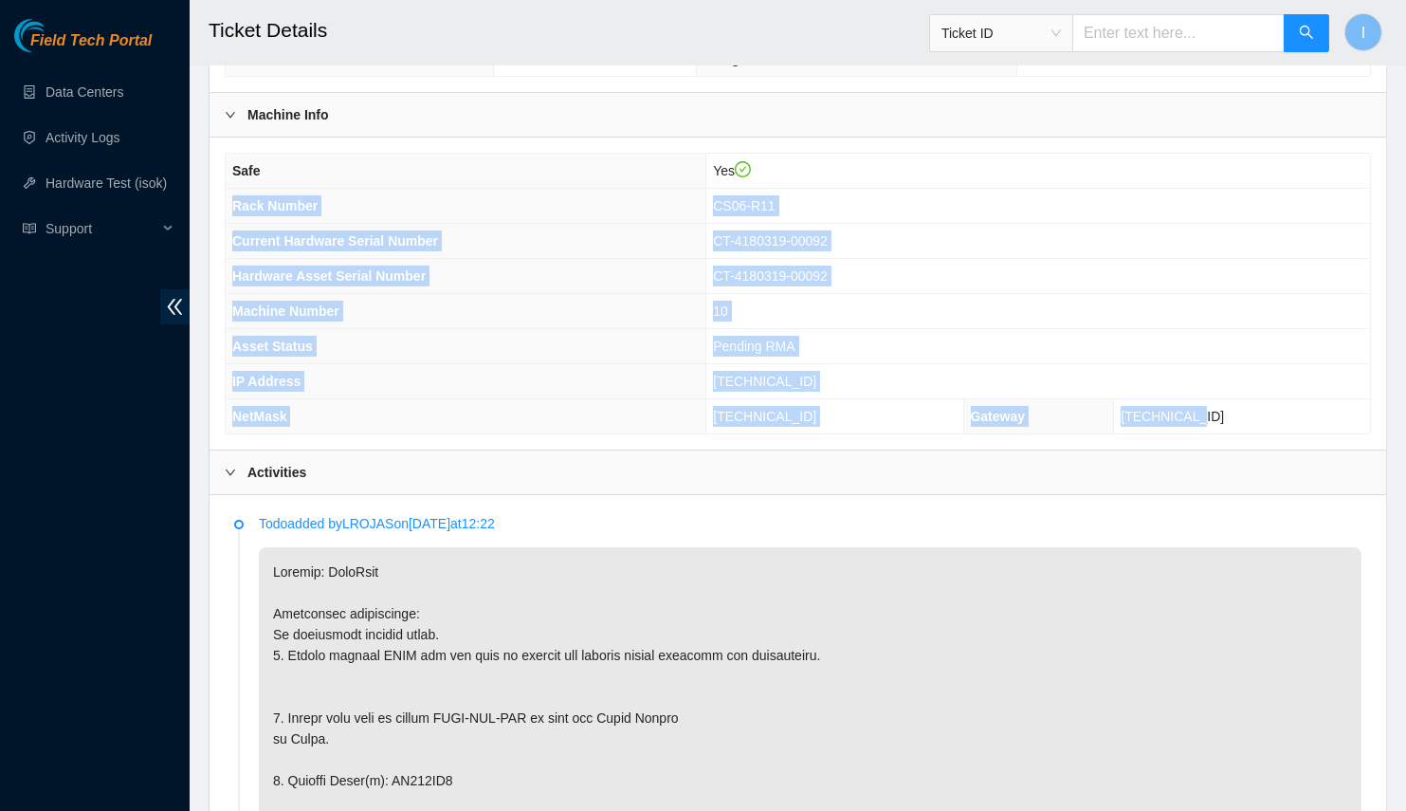
drag, startPoint x: 249, startPoint y: 203, endPoint x: 1234, endPoint y: 396, distance: 1003.2
click at [1234, 396] on tbody "Safe Yes Rack Number CS06-R11 Current Hardware Serial Number CT-4180319-00092 H…" at bounding box center [798, 294] width 1145 height 280
copy tbody "Rack Number CS06-R11 Current Hardware Serial Number CT-4180319-00092 Hardware A…"
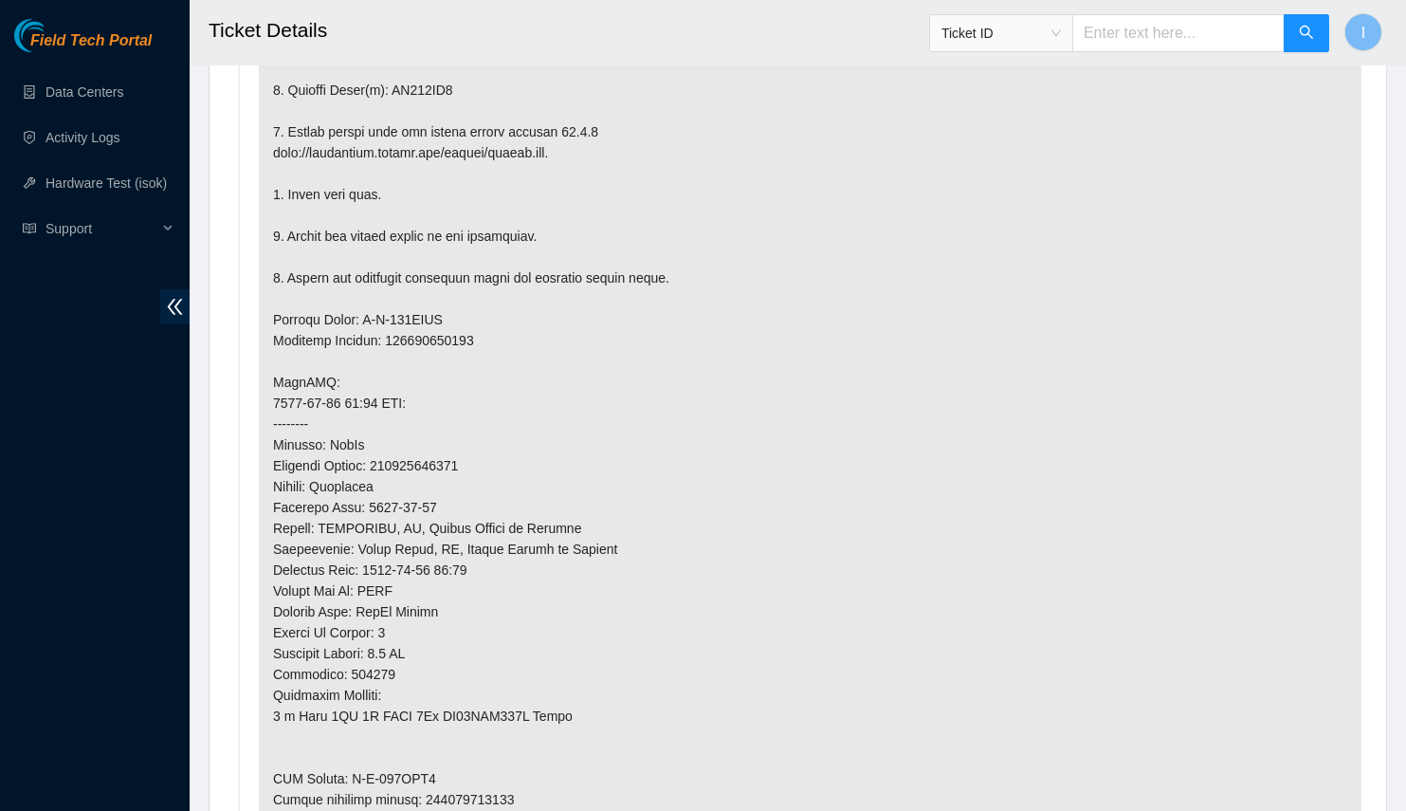
scroll to position [1184, 0]
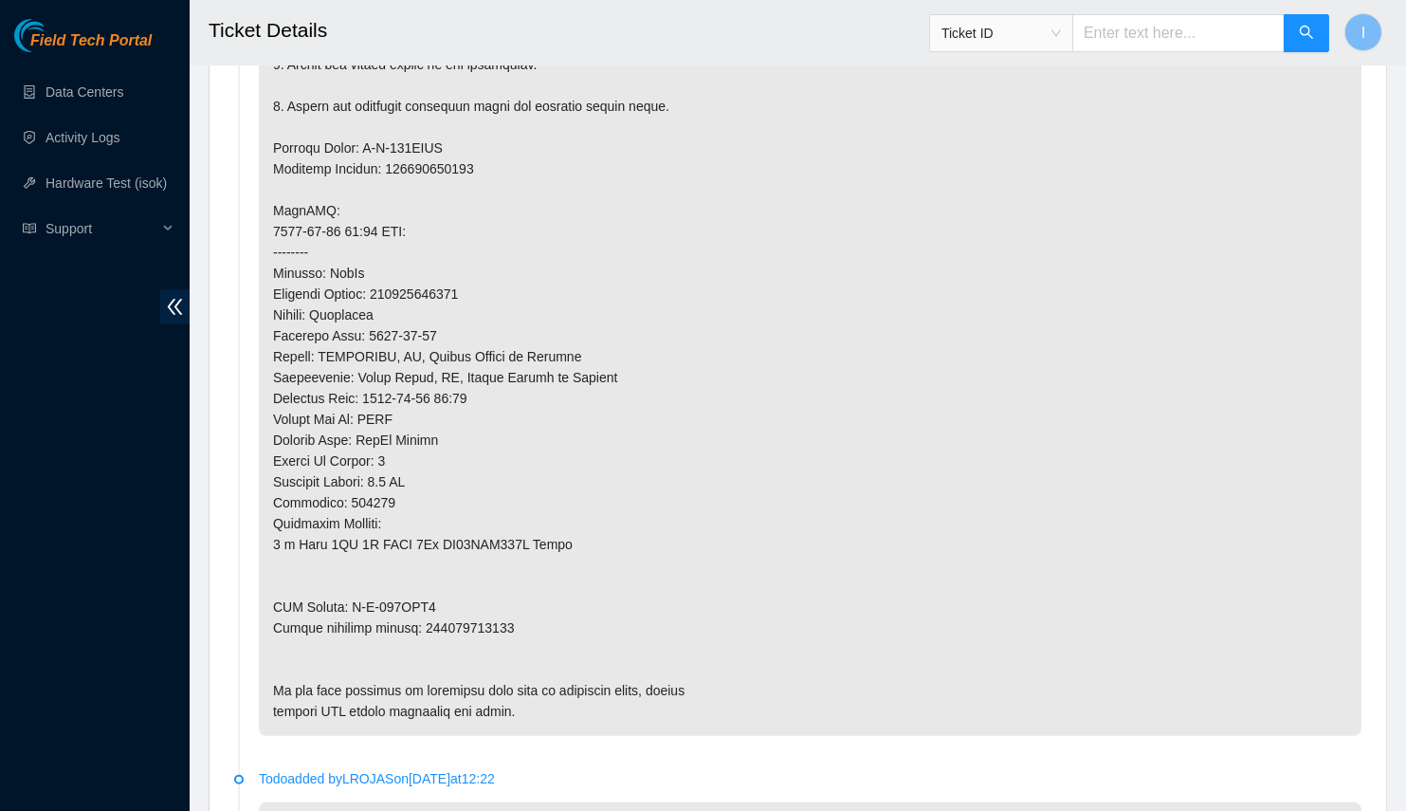
click at [460, 615] on p at bounding box center [810, 210] width 1103 height 1051
copy p "463470055937"
click at [505, 166] on p at bounding box center [810, 210] width 1103 height 1051
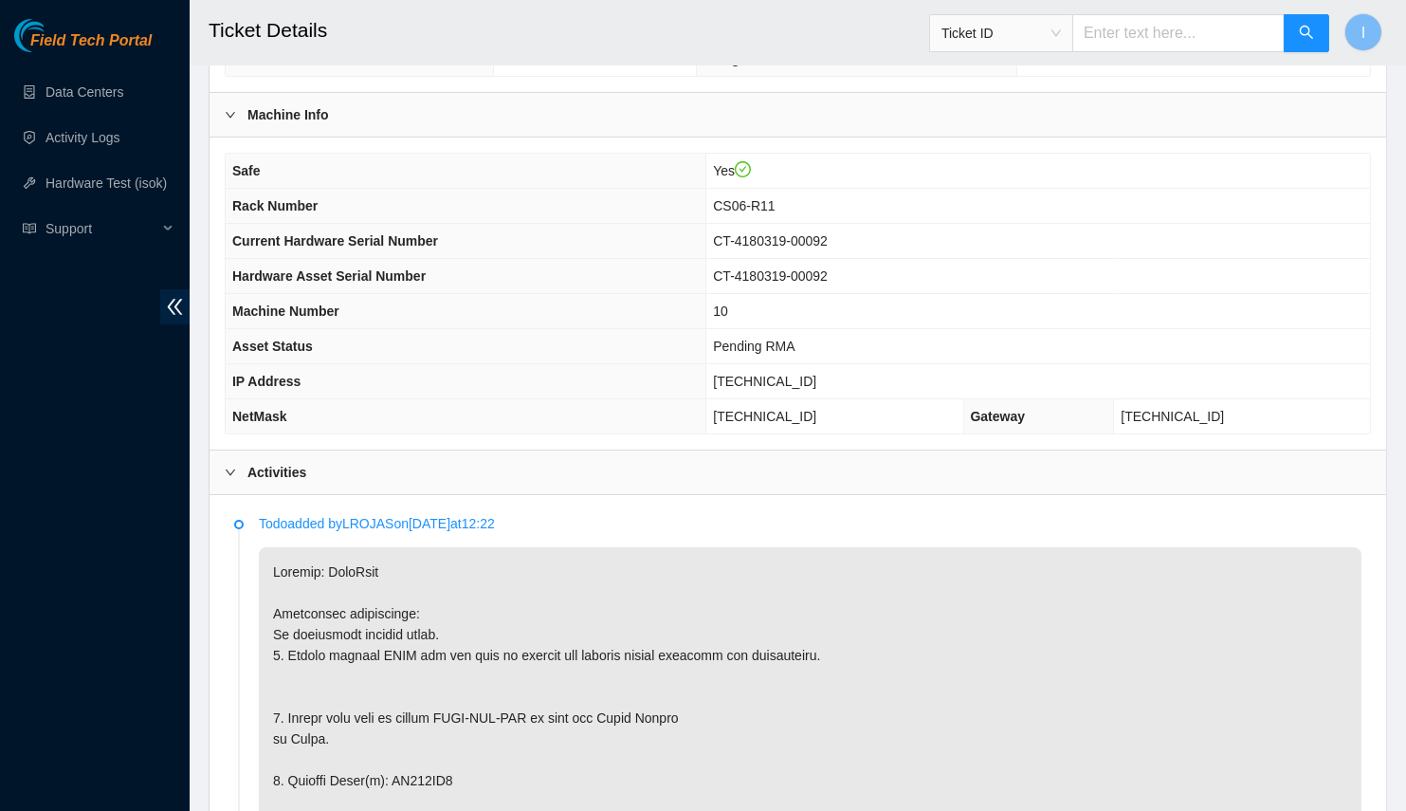
scroll to position [409, 0]
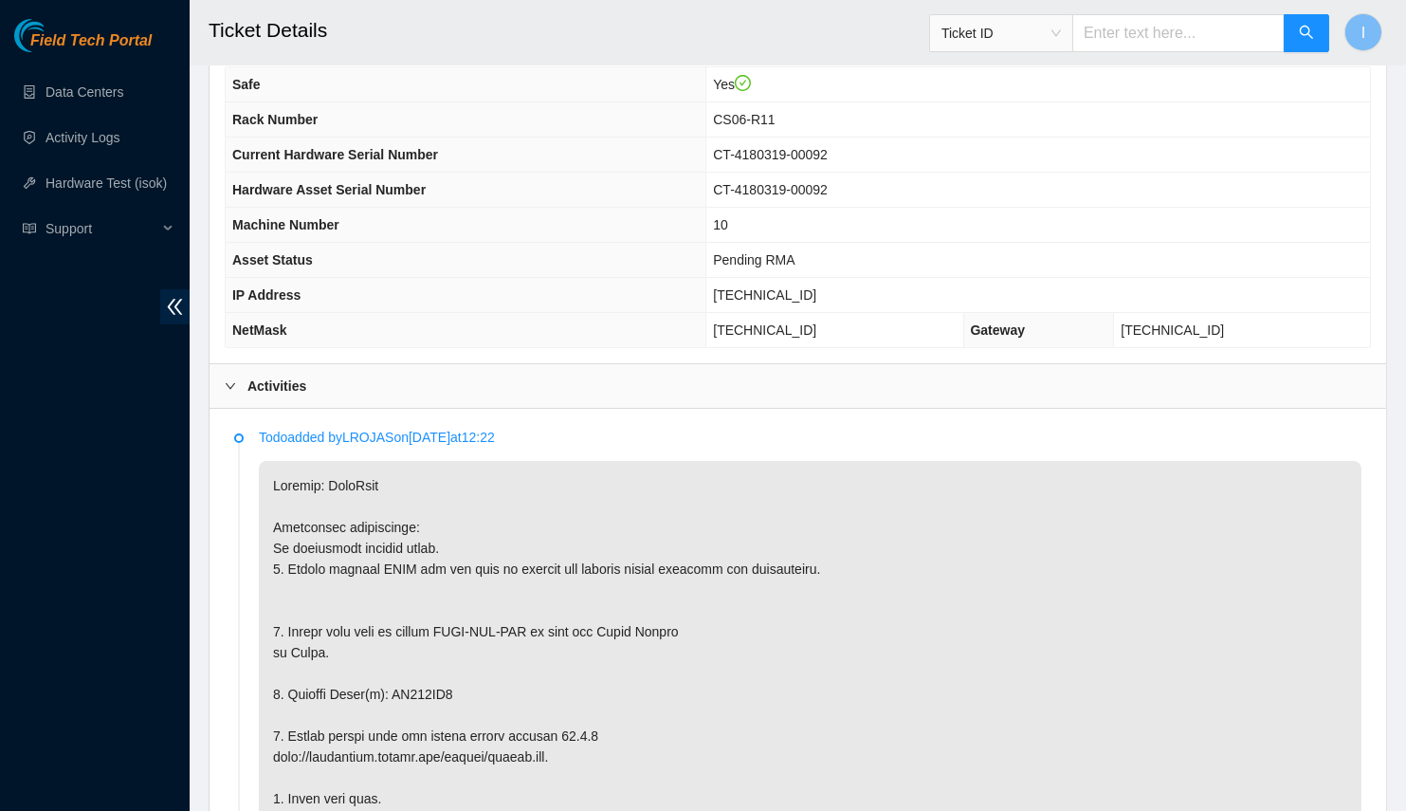
click at [816, 288] on span "[TECHNICAL_ID]" at bounding box center [764, 294] width 103 height 15
copy span "[TECHNICAL_ID]"
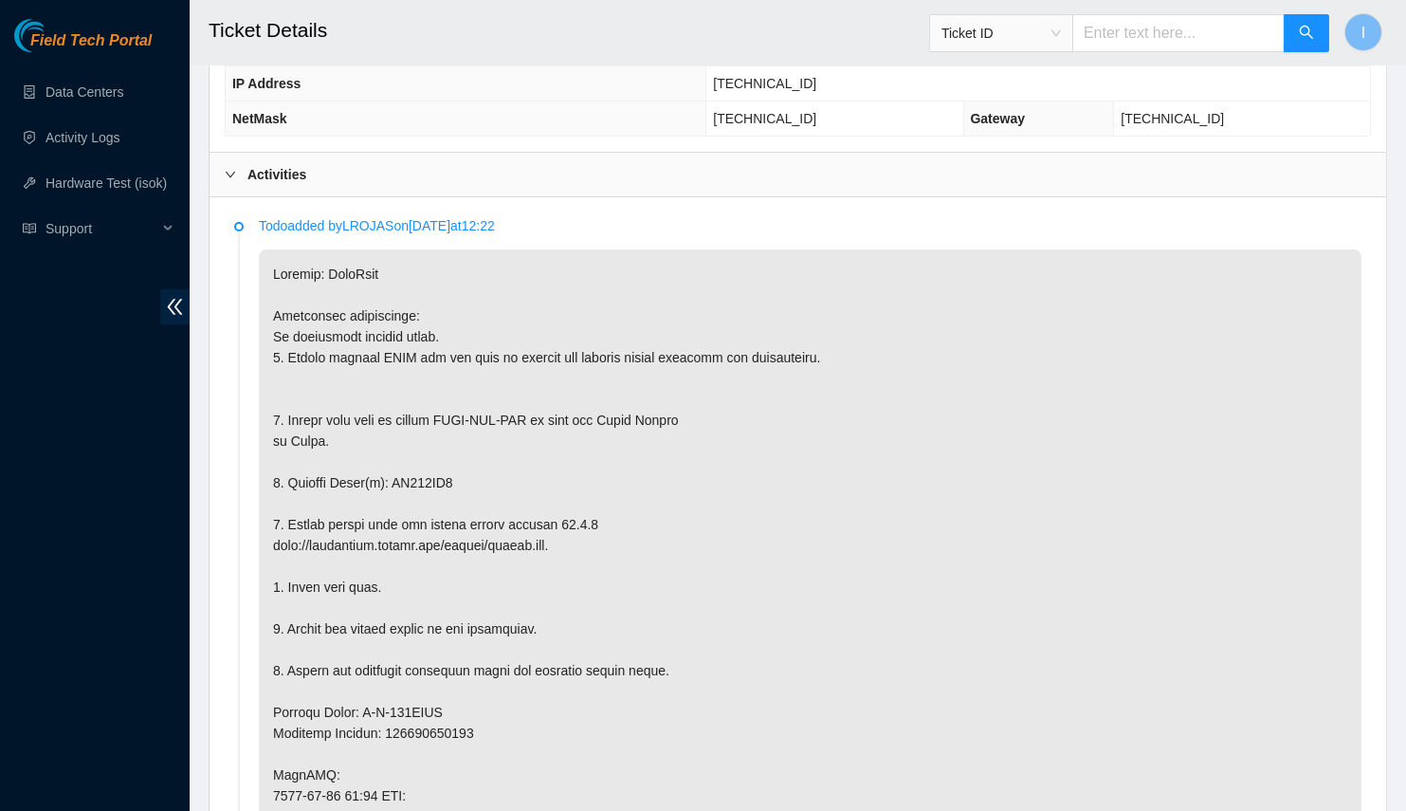
scroll to position [275, 0]
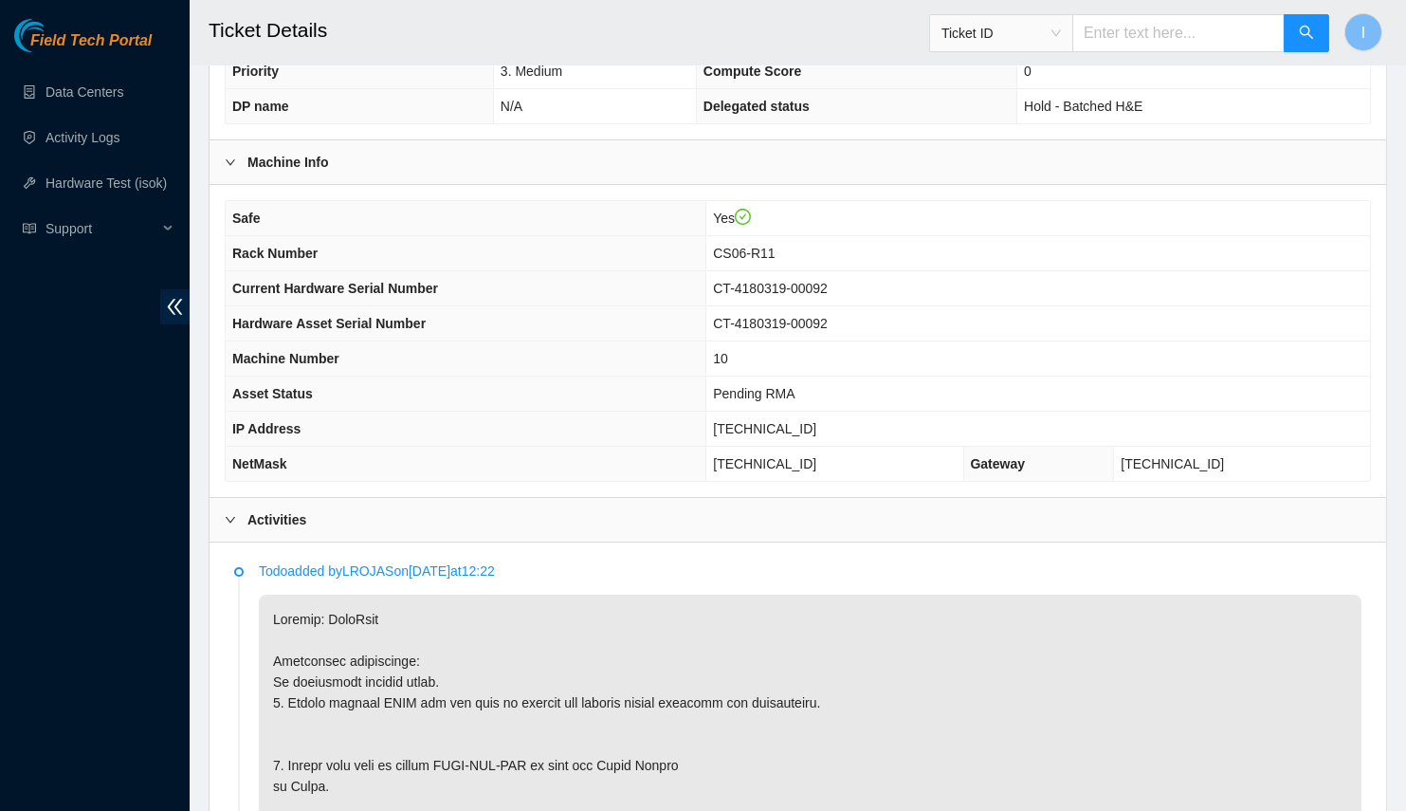
click at [523, 186] on div "Safe Yes Rack Number CS06-R11 Current Hardware Serial Number CT-4180319-00092 H…" at bounding box center [798, 341] width 1177 height 312
click at [431, 192] on div "Safe Yes Rack Number CS06-R11 Current Hardware Serial Number CT-4180319-00092 H…" at bounding box center [798, 341] width 1177 height 312
click at [455, 188] on div "Safe Yes Rack Number CS06-R11 Current Hardware Serial Number CT-4180319-00092 H…" at bounding box center [798, 341] width 1177 height 312
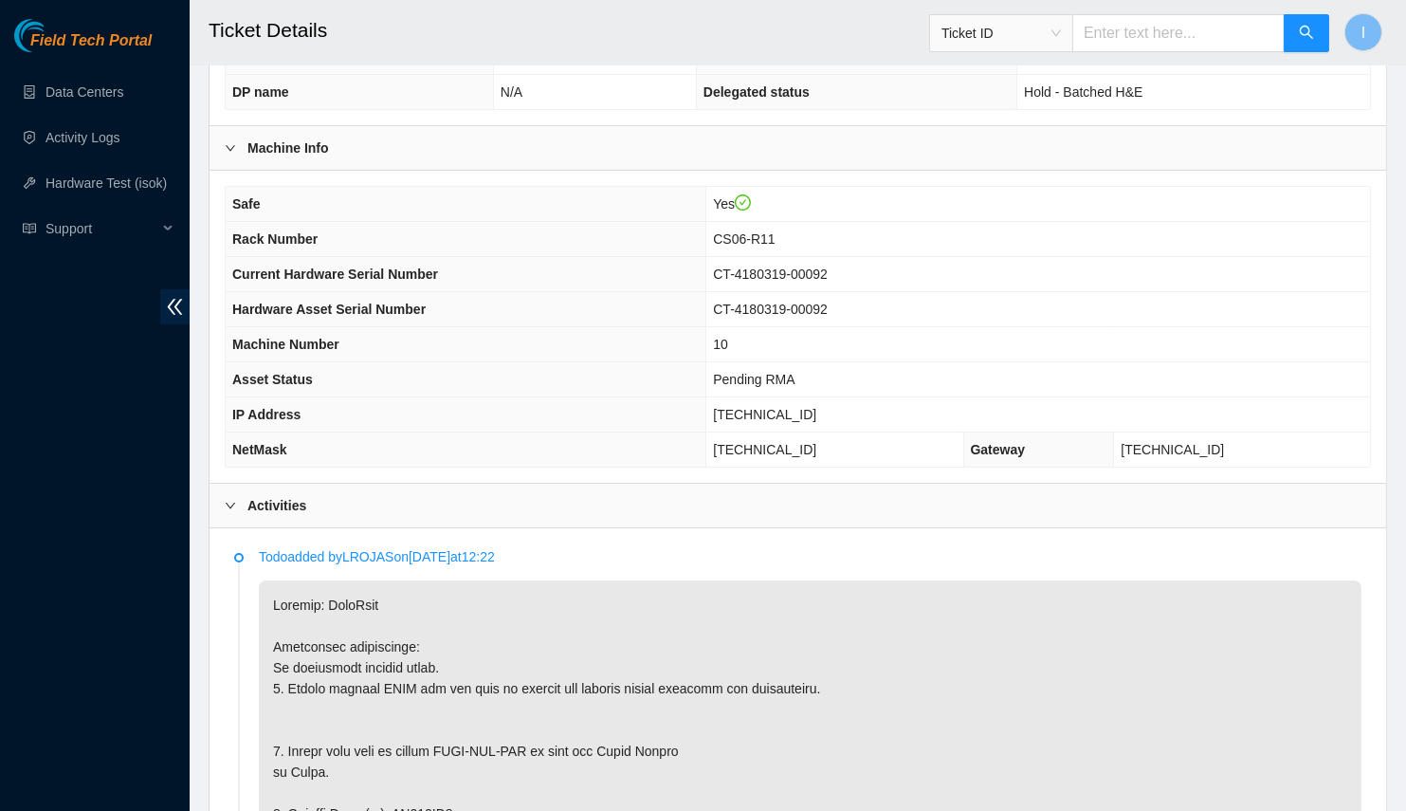
scroll to position [634, 0]
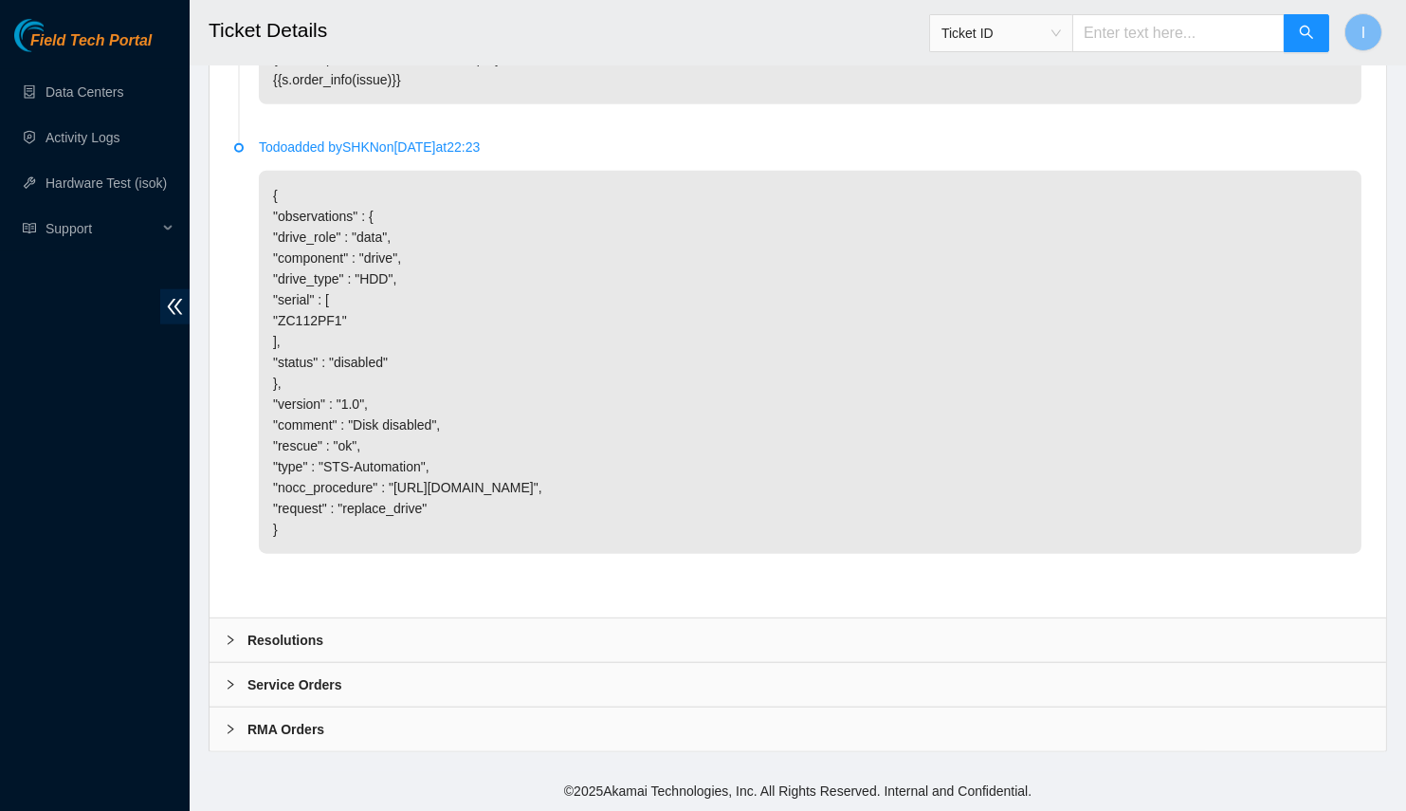
click at [320, 640] on div "Resolutions" at bounding box center [798, 640] width 1177 height 44
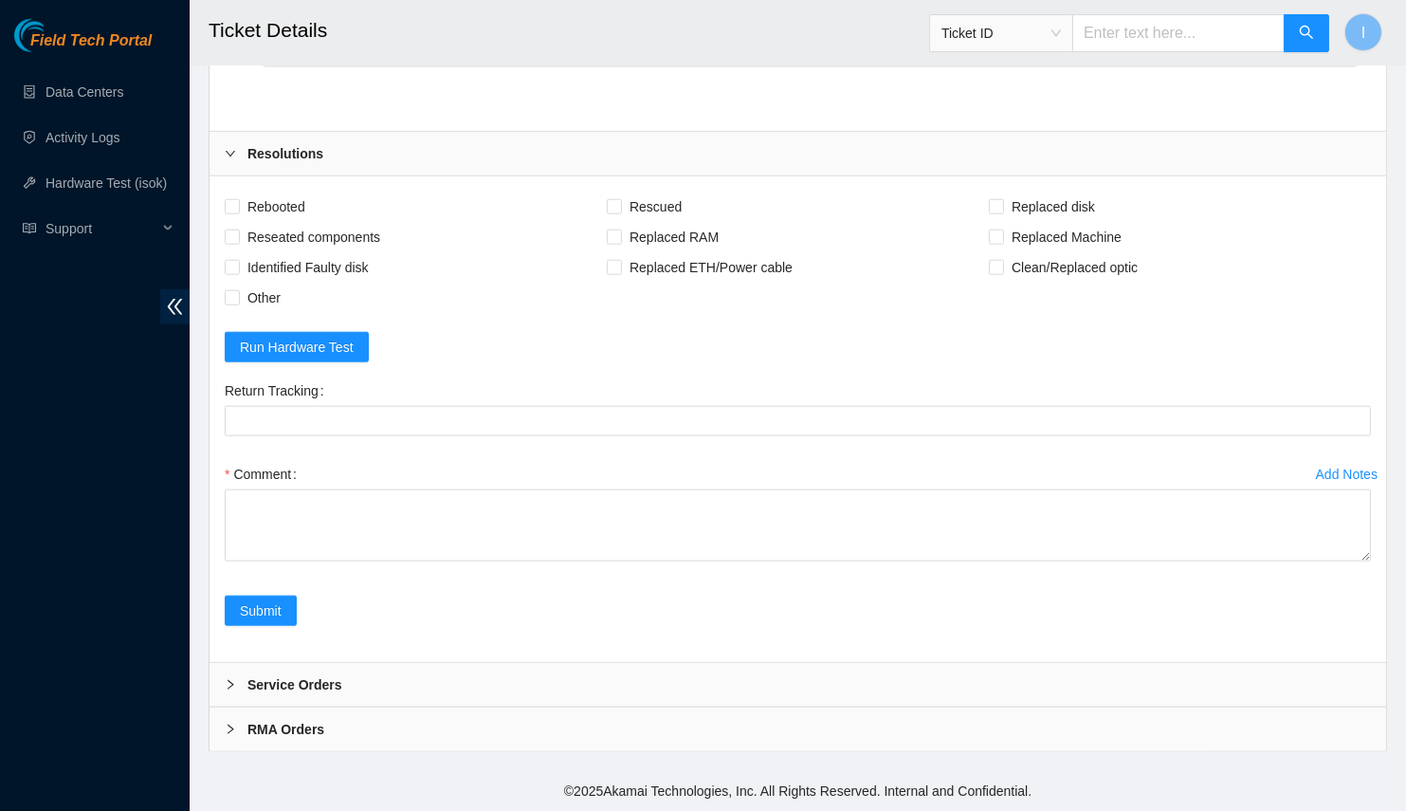
scroll to position [3751, 0]
click at [481, 486] on div "Comment" at bounding box center [798, 472] width 1147 height 30
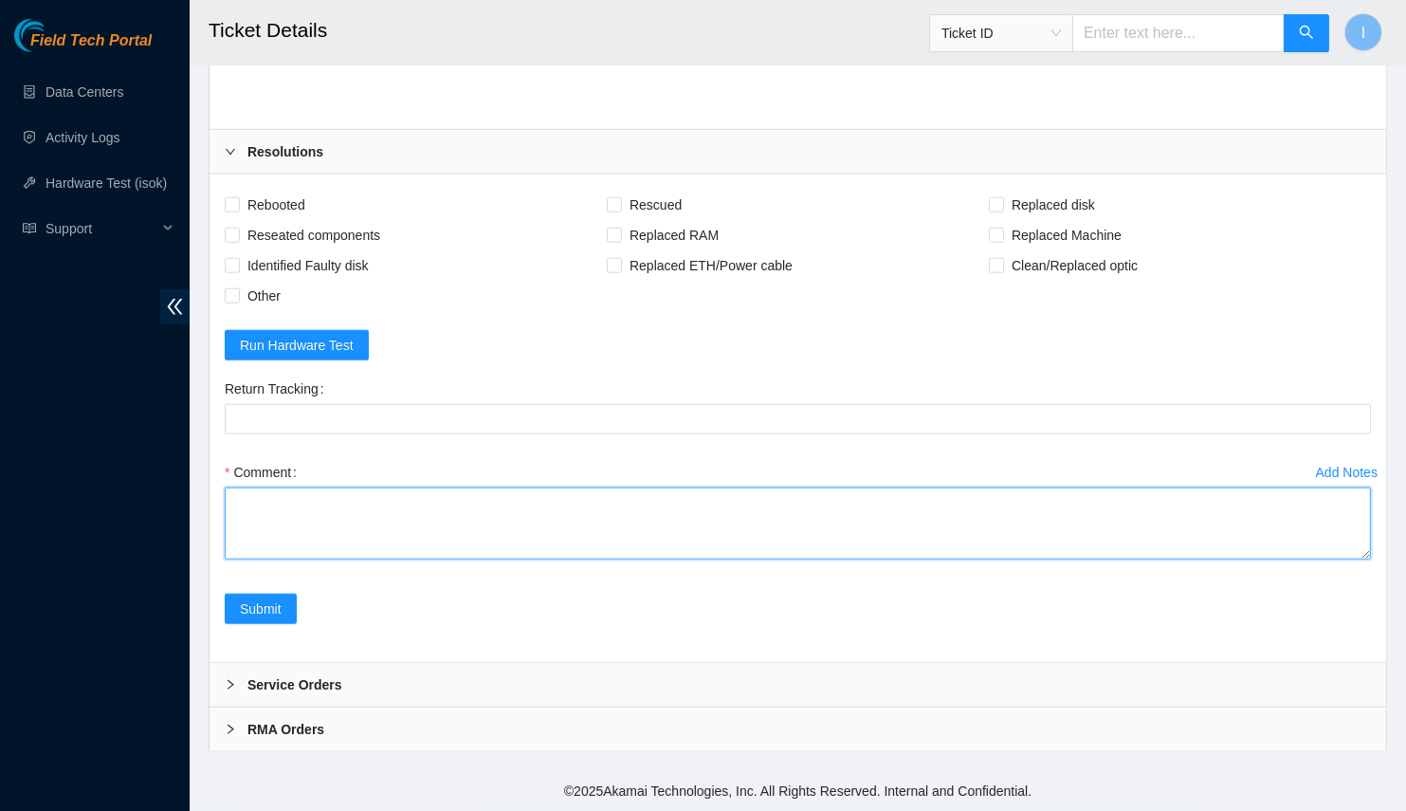
click at [729, 544] on textarea "Comment" at bounding box center [798, 523] width 1147 height 72
paste textarea "B-W-1610NIH Spoke with NOCC; safe Powered off server Replaced drive OLD ZC112PF…"
drag, startPoint x: 1359, startPoint y: 559, endPoint x: 1368, endPoint y: 563, distance: 10.2
click at [1362, 559] on textarea "B-W-1610NIH Spoke with NOCC; safe Powered off server Replaced drive OLD ZC112PF…" at bounding box center [798, 523] width 1147 height 72
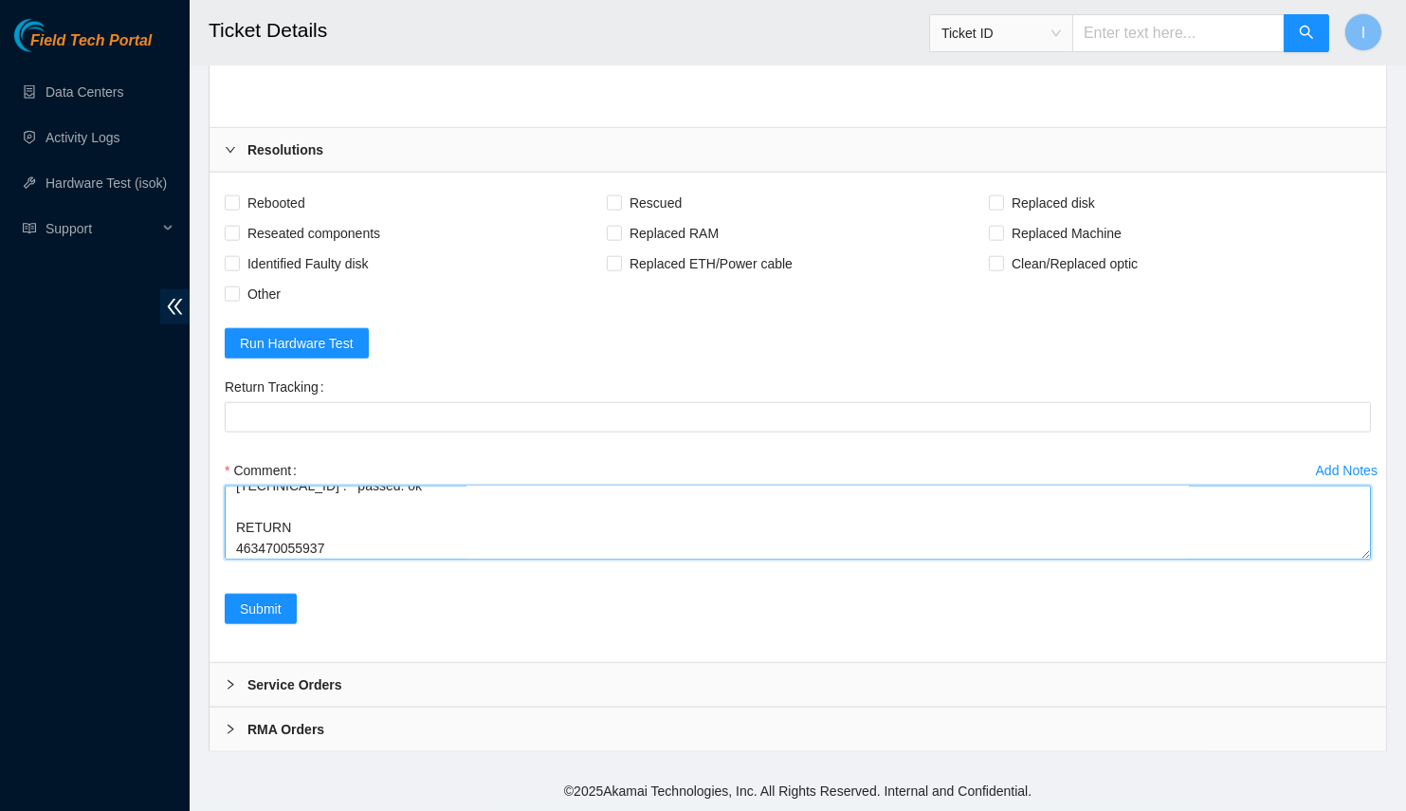
scroll to position [329, 0]
drag, startPoint x: 1368, startPoint y: 560, endPoint x: 1370, endPoint y: 709, distance: 148.9
click at [1370, 559] on textarea "B-W-1610NIH Spoke with NOCC; safe Powered off server Replaced drive OLD ZC112PF…" at bounding box center [798, 523] width 1147 height 74
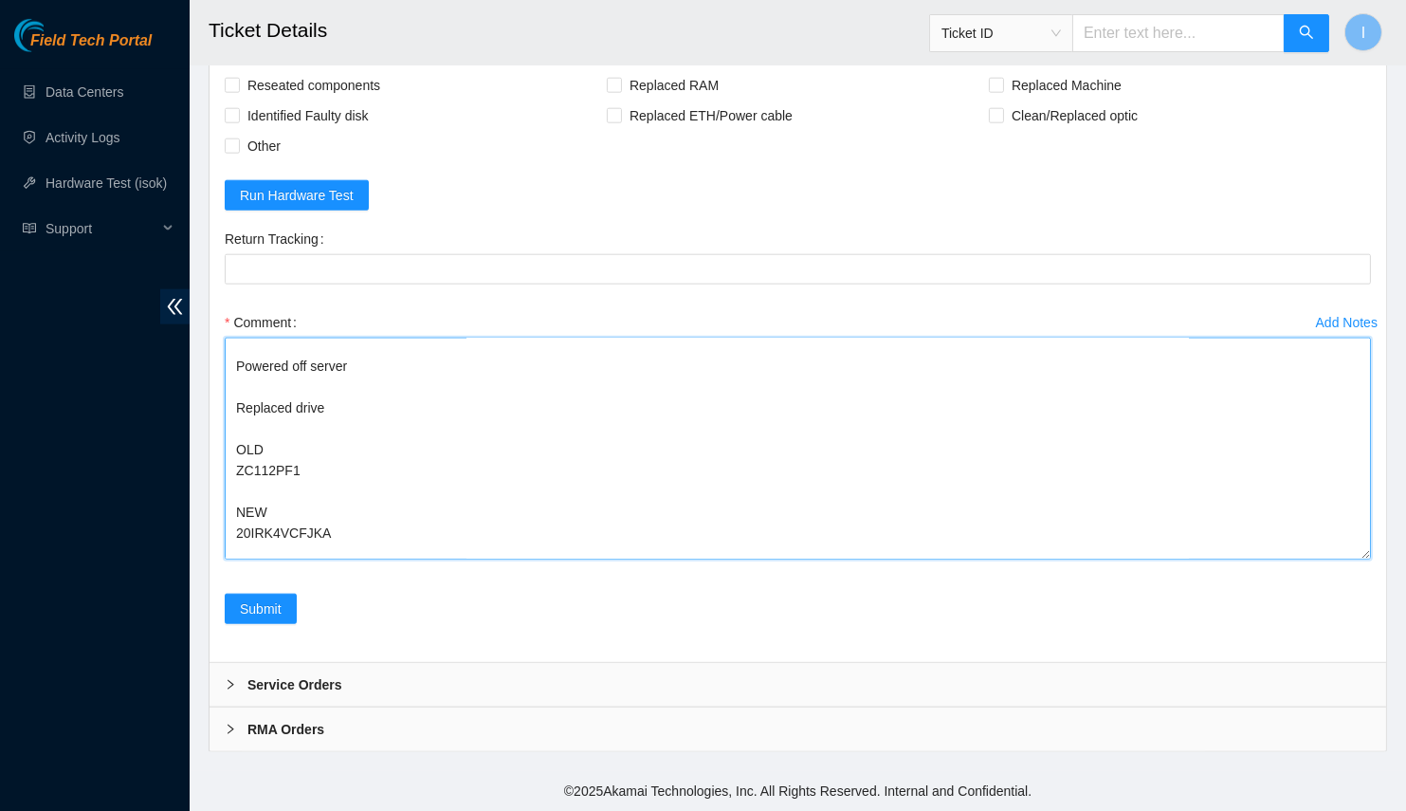
scroll to position [0, 0]
drag, startPoint x: 242, startPoint y: 550, endPoint x: 193, endPoint y: 442, distance: 118.4
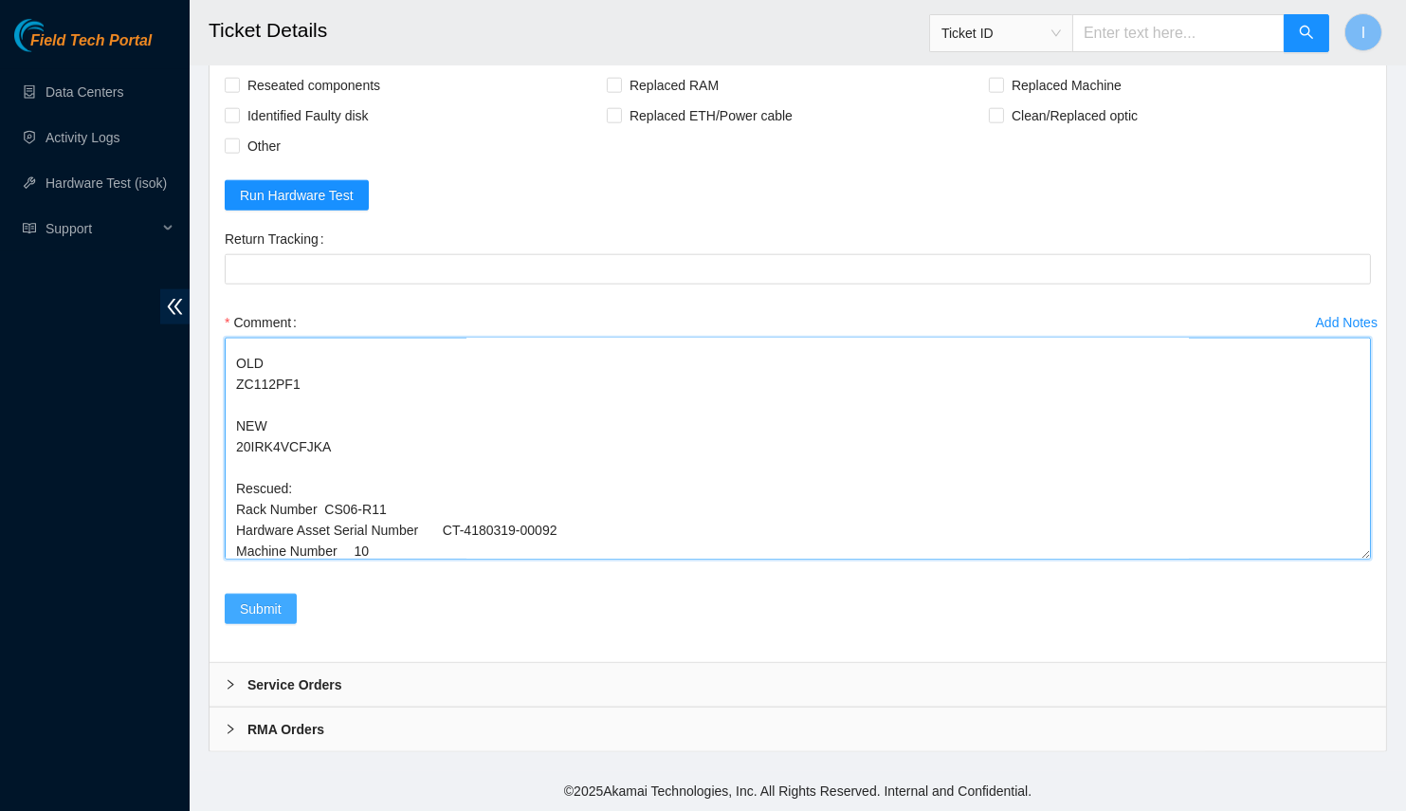
type textarea "Spoke with NOCC; safe Powered off server Replaced drive OLD ZC112PF1 NEW 20IRK4…"
click at [271, 603] on span "Submit" at bounding box center [261, 608] width 42 height 21
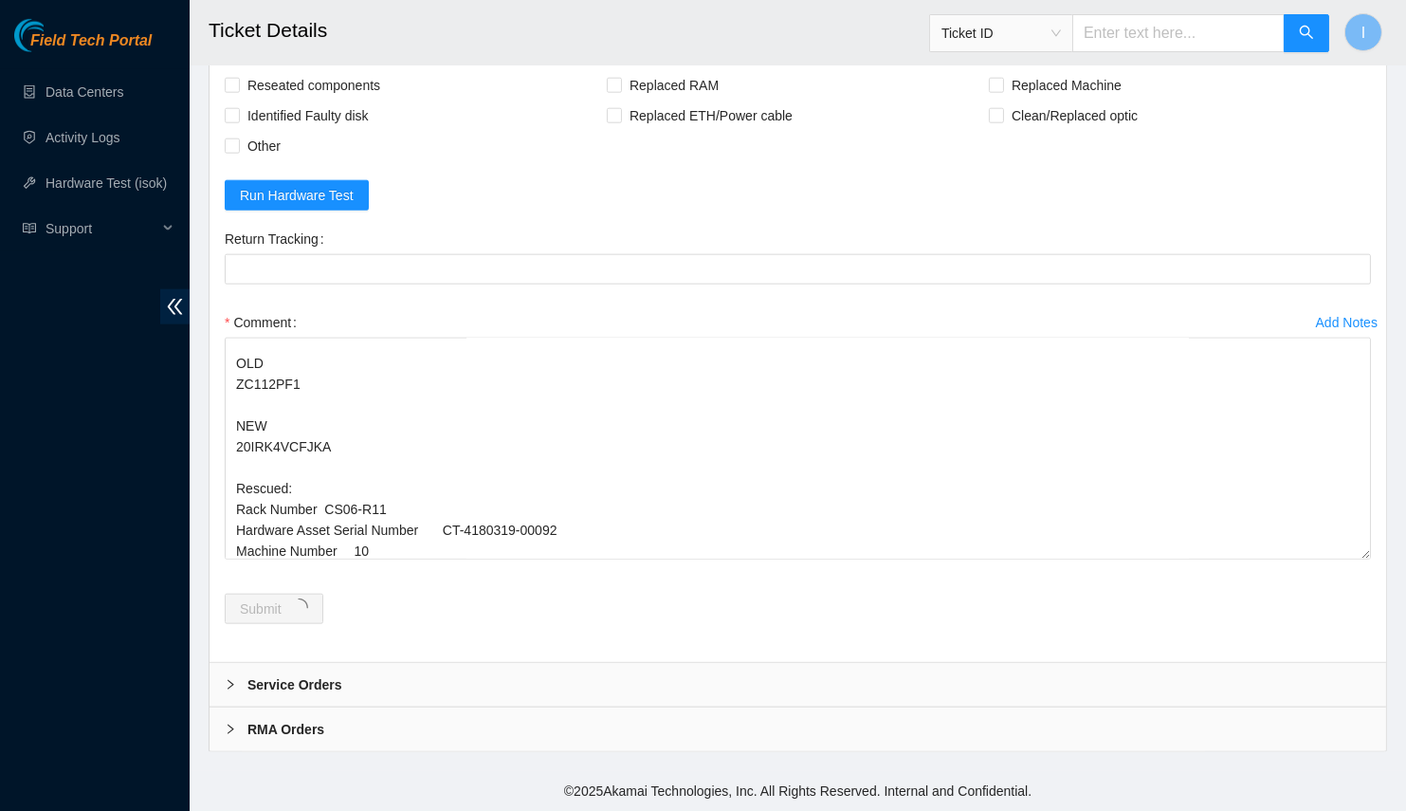
scroll to position [0, 0]
